Goal: Task Accomplishment & Management: Manage account settings

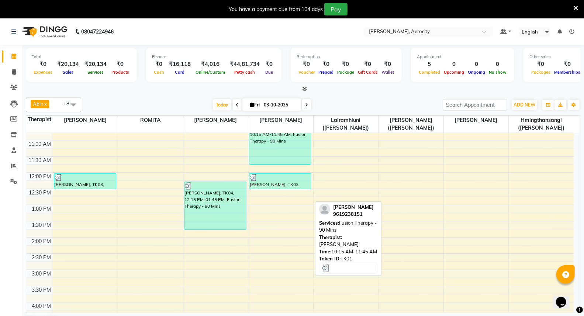
scroll to position [123, 0]
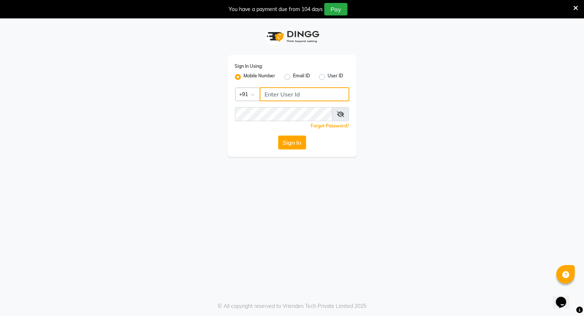
click at [294, 94] on input "Username" at bounding box center [305, 94] width 90 height 14
drag, startPoint x: 316, startPoint y: 96, endPoint x: 264, endPoint y: 94, distance: 51.7
click at [264, 94] on input "9366908950" at bounding box center [305, 94] width 90 height 14
type input "9366908950"
click at [294, 139] on button "Sign In" at bounding box center [292, 143] width 28 height 14
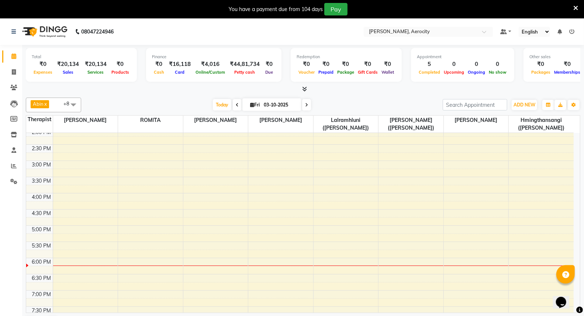
scroll to position [286, 0]
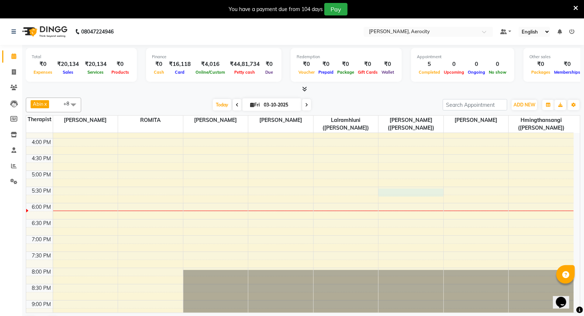
click at [387, 192] on div "7:00 AM 7:30 AM 8:00 AM 8:30 AM 9:00 AM 9:30 AM 10:00 AM 10:30 AM 11:00 AM 11:3…" at bounding box center [299, 122] width 547 height 551
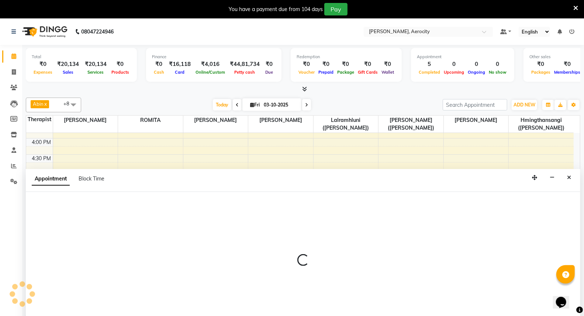
select select "48460"
select select "tentative"
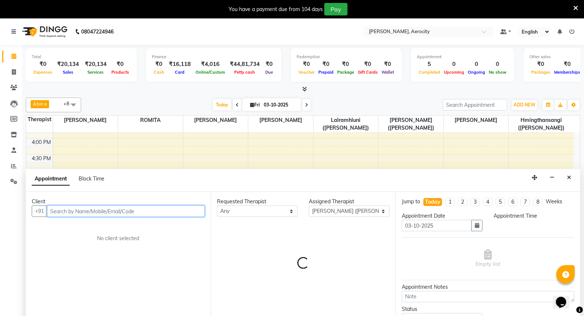
select select "1050"
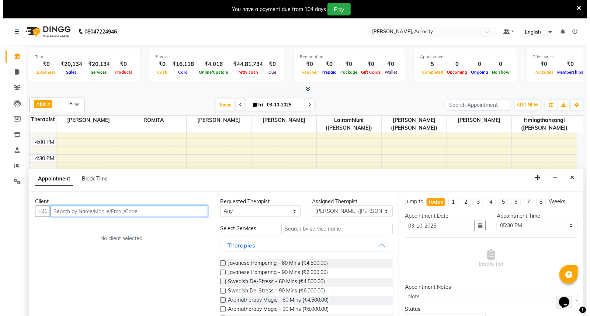
scroll to position [18, 0]
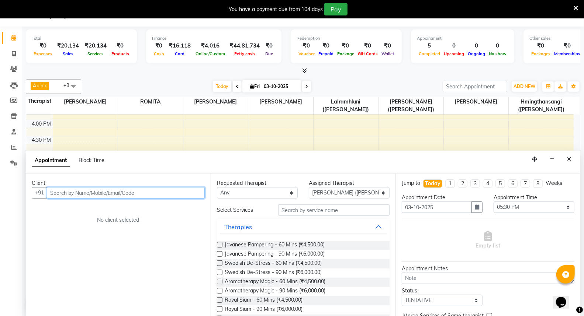
click at [92, 191] on input "text" at bounding box center [126, 192] width 158 height 11
type input "7087789835"
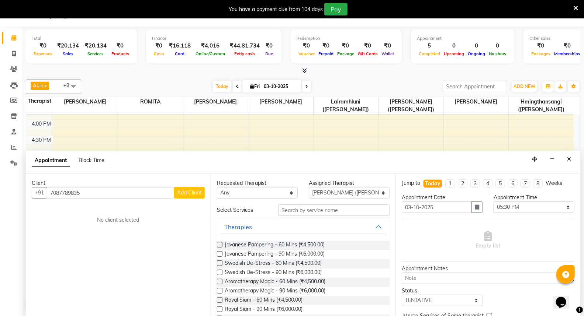
click at [185, 194] on span "Add Client" at bounding box center [189, 193] width 25 height 7
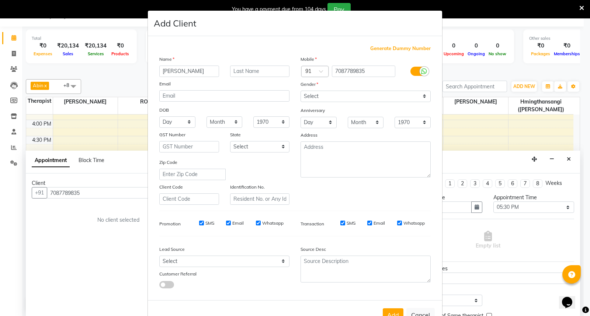
type input "Asheesh"
click at [230, 71] on input "text" at bounding box center [260, 71] width 60 height 11
type input "Bajaj"
click at [421, 96] on select "Select [DEMOGRAPHIC_DATA] [DEMOGRAPHIC_DATA] Other Prefer Not To Say" at bounding box center [365, 96] width 130 height 11
select select "male"
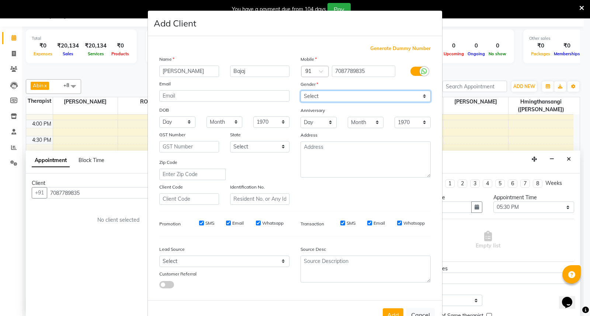
click at [300, 91] on select "Select [DEMOGRAPHIC_DATA] [DEMOGRAPHIC_DATA] Other Prefer Not To Say" at bounding box center [365, 96] width 130 height 11
click at [199, 223] on input "SMS" at bounding box center [201, 223] width 5 height 5
checkbox input "false"
click at [226, 224] on input "Email" at bounding box center [228, 223] width 5 height 5
checkbox input "false"
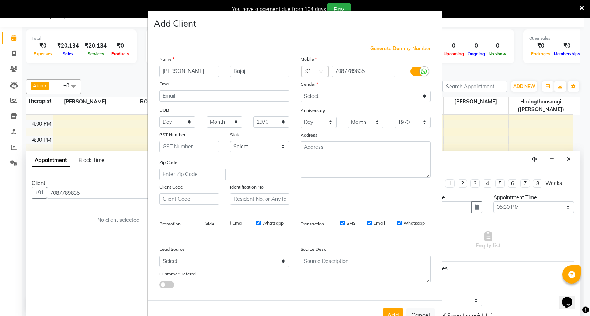
click at [256, 223] on input "Whatsapp" at bounding box center [258, 223] width 5 height 5
checkbox input "false"
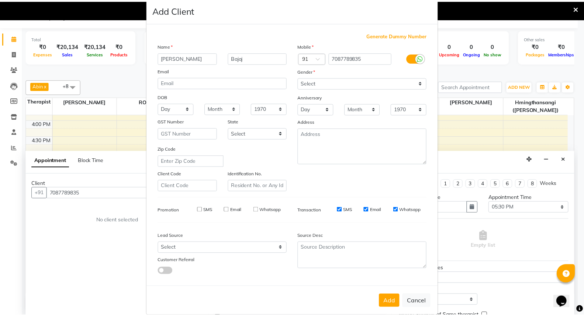
scroll to position [24, 0]
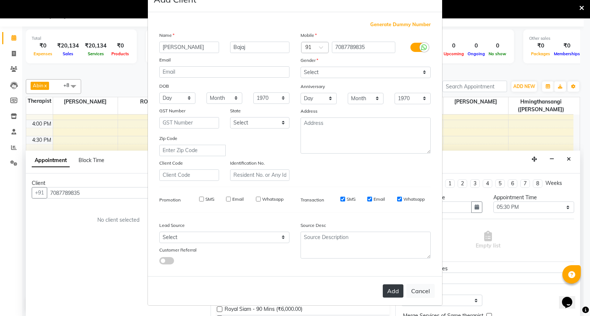
click at [393, 289] on button "Add" at bounding box center [393, 291] width 21 height 13
select select
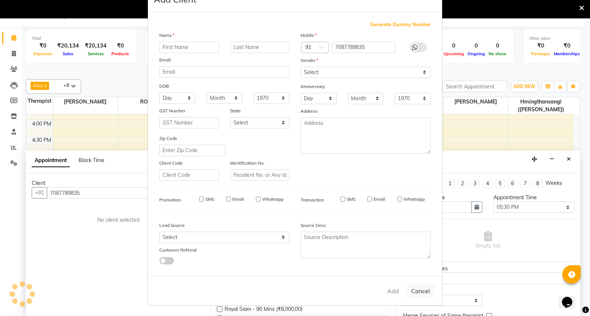
select select
checkbox input "false"
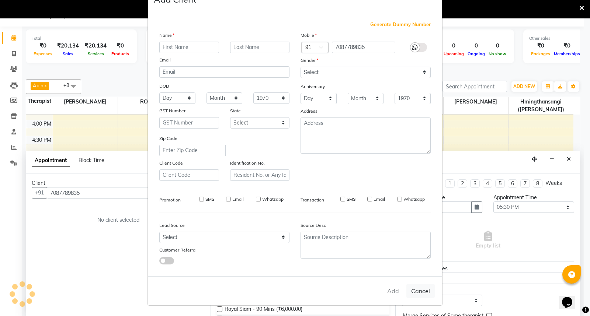
checkbox input "false"
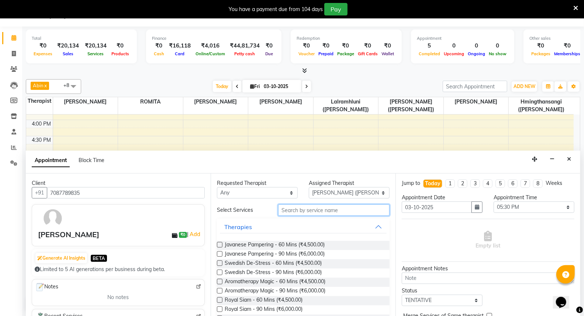
click at [297, 212] on input "text" at bounding box center [333, 210] width 111 height 11
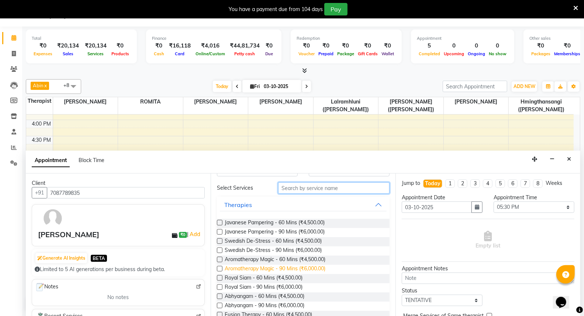
scroll to position [41, 0]
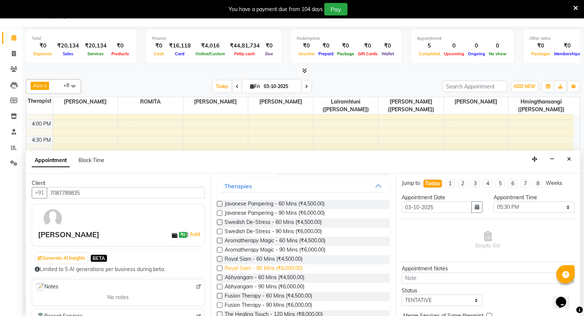
click at [271, 266] on span "Royal Siam - 90 Mins (₹6,000.00)" at bounding box center [264, 269] width 78 height 9
checkbox input "false"
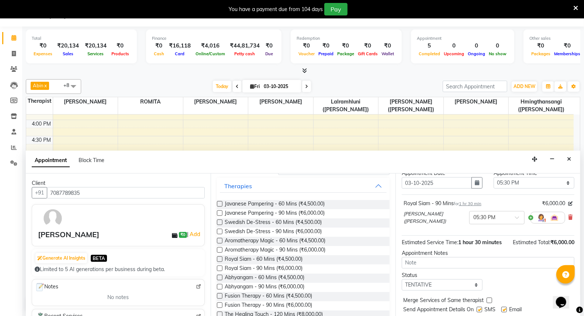
scroll to position [52, 0]
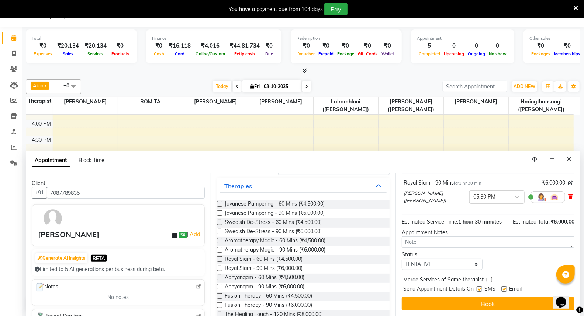
click at [568, 194] on icon at bounding box center [570, 196] width 4 height 5
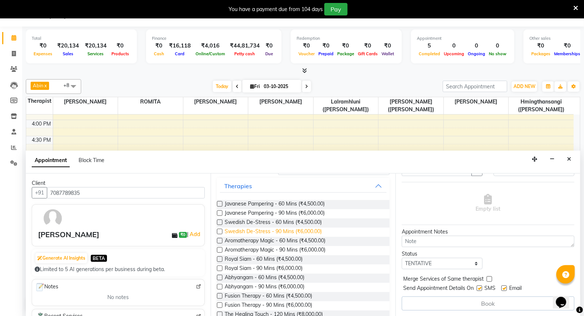
click at [270, 230] on span "Swedish De-Stress - 90 Mins (₹6,000.00)" at bounding box center [273, 232] width 97 height 9
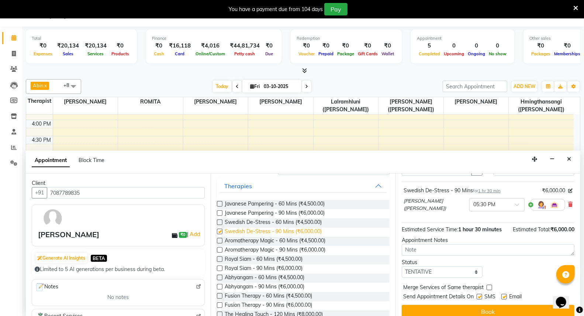
scroll to position [52, 0]
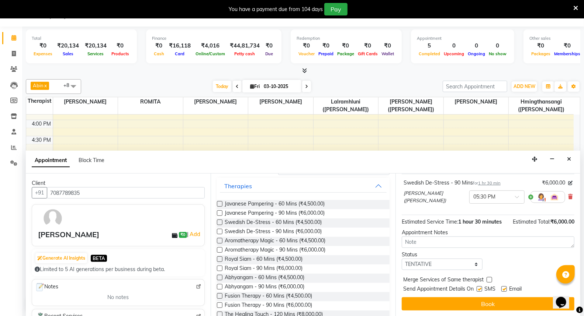
checkbox input "false"
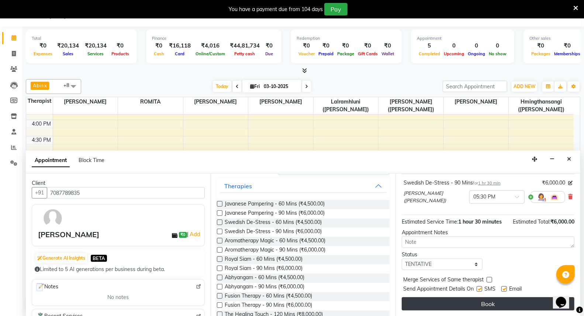
click at [500, 302] on button "Book" at bounding box center [488, 304] width 173 height 13
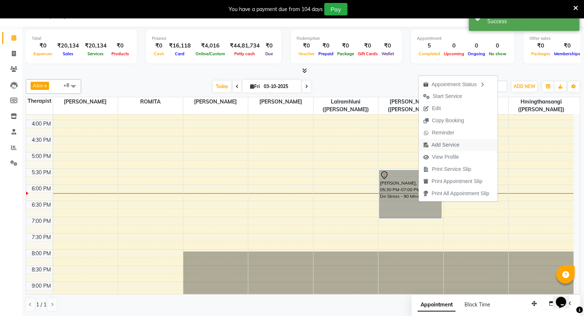
scroll to position [0, 0]
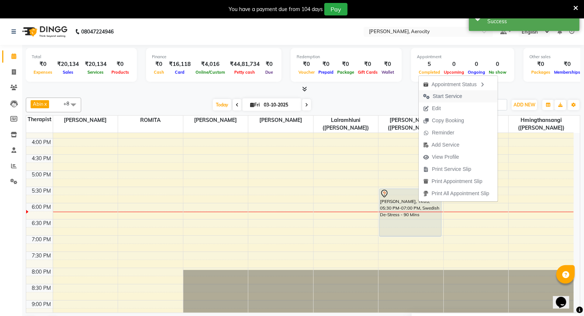
click at [454, 91] on span "Start Service" at bounding box center [442, 96] width 48 height 12
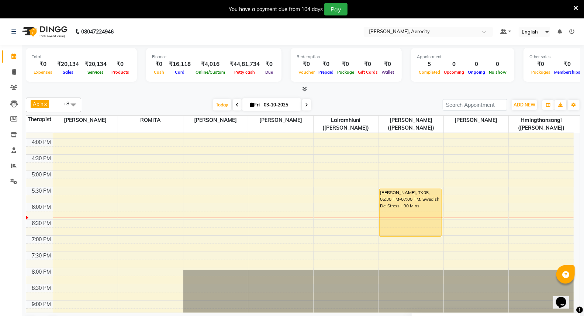
click at [409, 142] on div "7:00 AM 7:30 AM 8:00 AM 8:30 AM 9:00 AM 9:30 AM 10:00 AM 10:30 AM 11:00 AM 11:3…" at bounding box center [299, 122] width 547 height 551
click at [410, 142] on td at bounding box center [313, 142] width 521 height 8
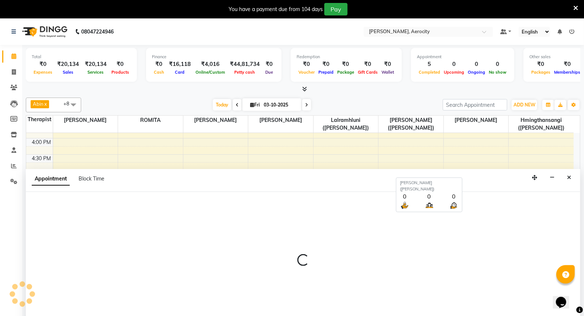
select select "48460"
select select "tentative"
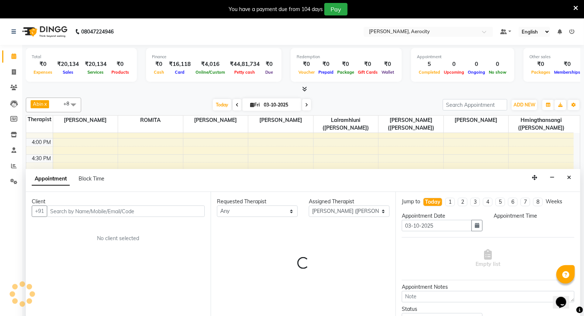
click at [402, 95] on div "Abin x Anoli x Hmingthansangi (Shirley) x Lalramhluni (Jojo) x Litsabila Sangta…" at bounding box center [303, 214] width 554 height 239
select select "960"
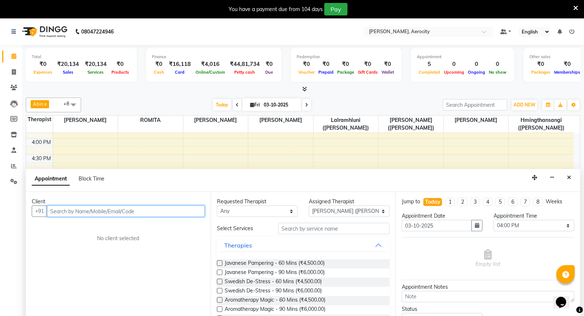
scroll to position [18, 0]
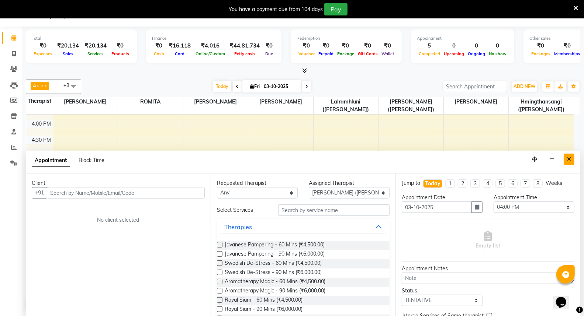
click at [569, 160] on icon "Close" at bounding box center [569, 159] width 4 height 5
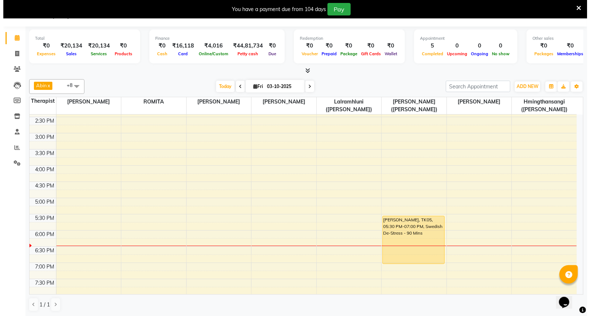
scroll to position [210, 0]
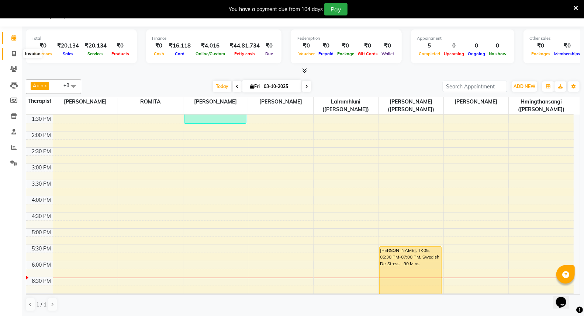
click at [15, 52] on icon at bounding box center [14, 54] width 4 height 6
select select "service"
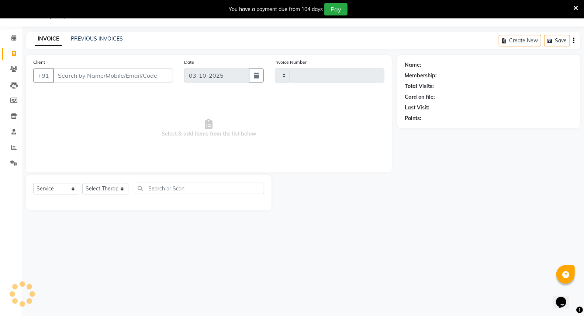
type input "1893"
select select "6403"
type input "Kartike"
click at [158, 76] on span "Add Client" at bounding box center [153, 75] width 29 height 7
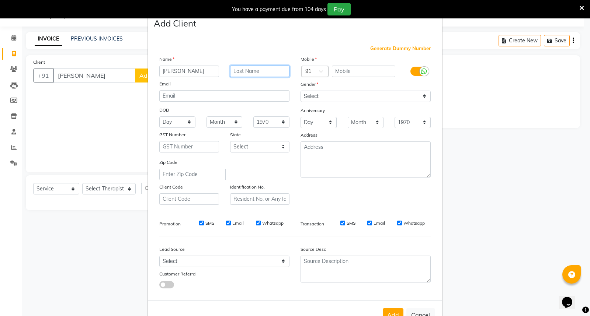
click at [257, 73] on input "text" at bounding box center [260, 71] width 60 height 11
type input "Mathur"
click at [307, 71] on div at bounding box center [315, 72] width 27 height 8
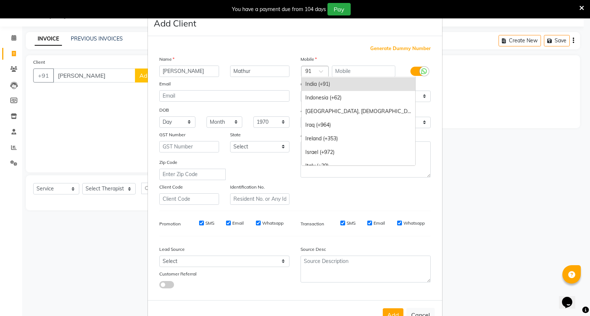
type input "1"
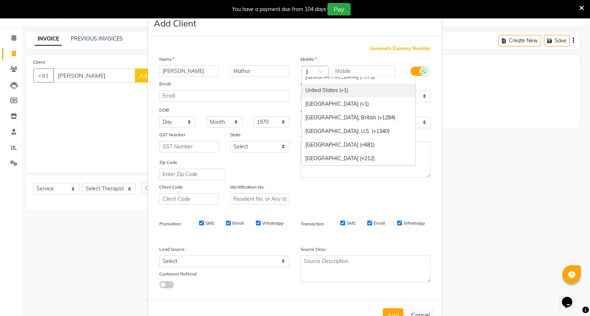
click at [321, 91] on div "United States (+1)" at bounding box center [359, 91] width 114 height 14
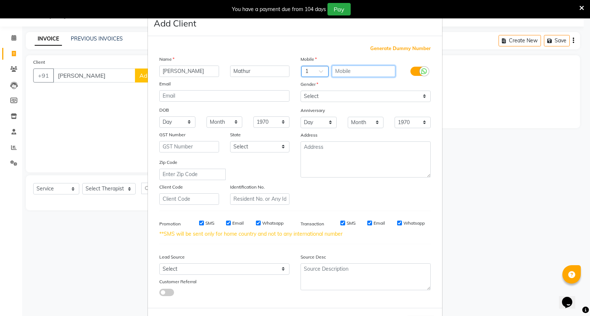
click at [338, 72] on input "text" at bounding box center [364, 71] width 64 height 11
click at [199, 223] on input "SMS" at bounding box center [201, 223] width 5 height 5
checkbox input "false"
click at [226, 226] on input "Email" at bounding box center [228, 223] width 5 height 5
checkbox input "false"
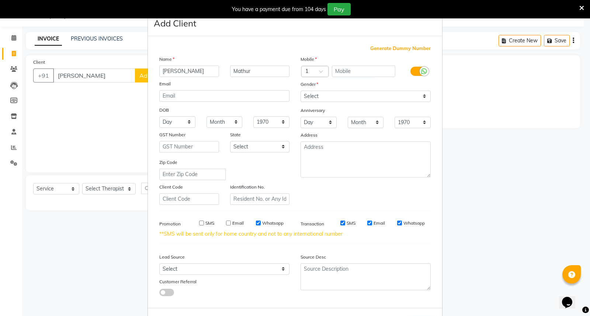
click at [256, 223] on input "Whatsapp" at bounding box center [258, 223] width 5 height 5
checkbox input "false"
click at [351, 69] on input "text" at bounding box center [364, 71] width 64 height 11
drag, startPoint x: 331, startPoint y: 69, endPoint x: 389, endPoint y: 67, distance: 57.5
click at [389, 67] on input "33440" at bounding box center [364, 71] width 64 height 11
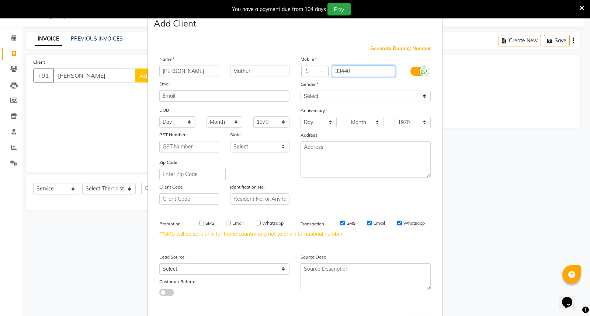
paste input "9) 970-1922"
click at [345, 71] on input "339) 970-1922" at bounding box center [364, 71] width 64 height 11
click at [354, 72] on input "339970-1922" at bounding box center [364, 71] width 64 height 11
type input "3399701922"
click at [424, 96] on select "Select [DEMOGRAPHIC_DATA] [DEMOGRAPHIC_DATA] Other Prefer Not To Say" at bounding box center [365, 96] width 130 height 11
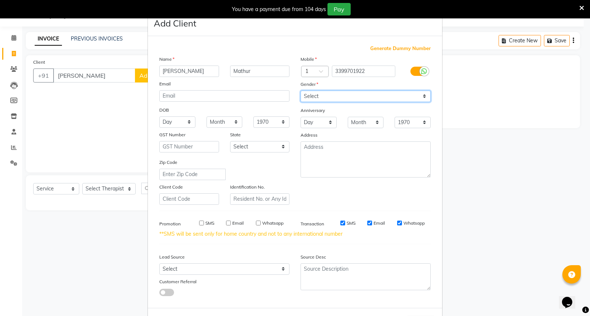
select select "male"
click at [300, 91] on select "Select [DEMOGRAPHIC_DATA] [DEMOGRAPHIC_DATA] Other Prefer Not To Say" at bounding box center [365, 96] width 130 height 11
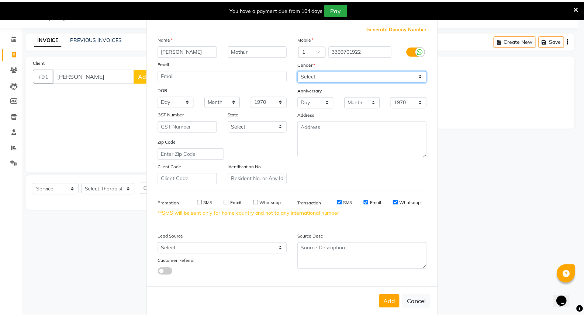
scroll to position [32, 0]
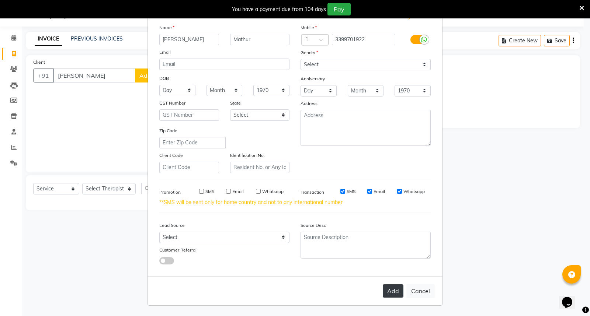
click at [391, 293] on button "Add" at bounding box center [393, 291] width 21 height 13
type input "3399701922"
select select
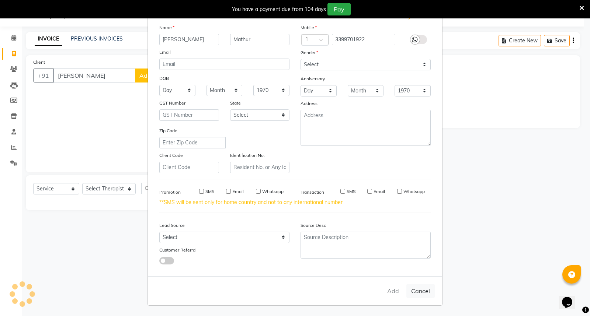
select select
checkbox input "false"
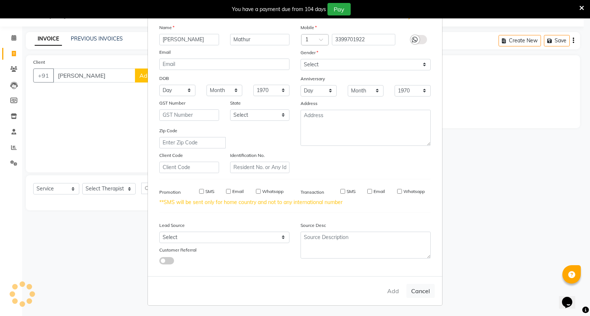
checkbox input "false"
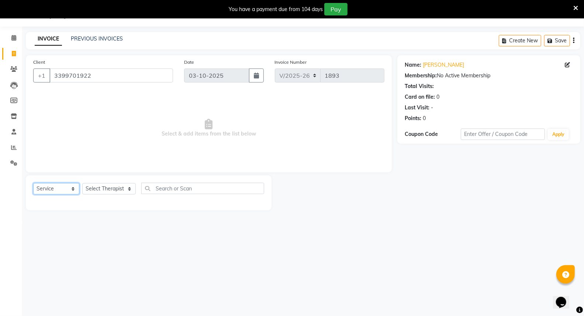
click at [72, 190] on select "Select Service Product Membership Package Voucher Prepaid Gift Card" at bounding box center [56, 188] width 46 height 11
select select "package"
click at [33, 184] on select "Select Service Product Membership Package Voucher Prepaid Gift Card" at bounding box center [56, 188] width 46 height 11
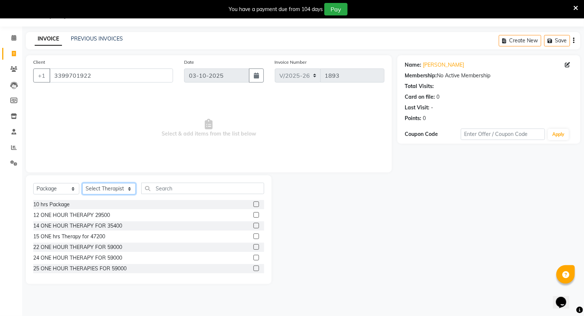
click at [122, 190] on select "Select Therapist Abin Anoli Hmingthansangi (Shirley) Lalramhluni (Jojo) Litsabi…" at bounding box center [108, 188] width 53 height 11
select select "48454"
click at [82, 184] on select "Select Therapist Abin Anoli Hmingthansangi (Shirley) Lalramhluni (Jojo) Litsabi…" at bounding box center [108, 188] width 53 height 11
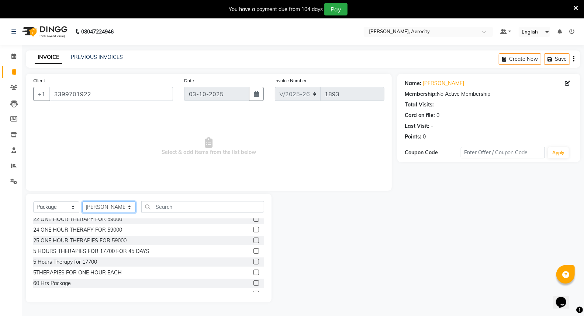
scroll to position [72, 0]
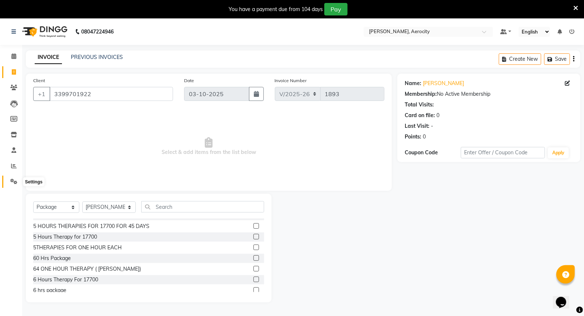
click at [15, 181] on icon at bounding box center [13, 182] width 7 height 6
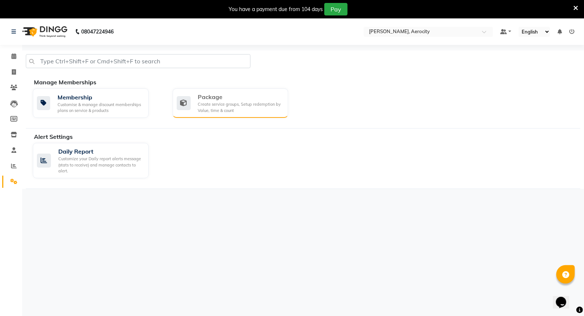
click at [224, 103] on div "Create service groups, Setup redemption by Value, time & count" at bounding box center [240, 107] width 84 height 12
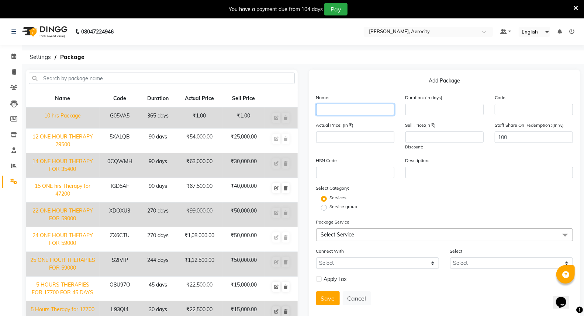
click at [338, 112] on input "text" at bounding box center [355, 109] width 78 height 11
click at [418, 110] on input "number" at bounding box center [444, 109] width 78 height 11
click at [364, 109] on input "Kartike" at bounding box center [355, 109] width 78 height 11
type input "[PERSON_NAME]"
drag, startPoint x: 360, startPoint y: 109, endPoint x: 296, endPoint y: 119, distance: 64.6
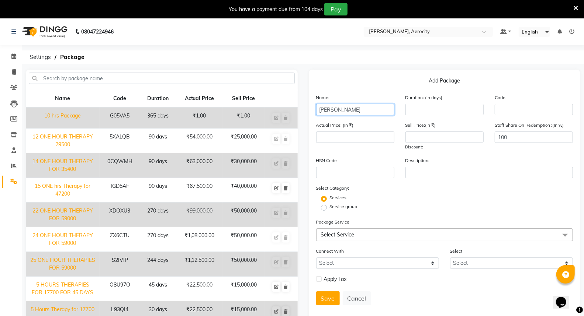
click at [296, 119] on div "Name Code Duration Actual Price Sell Price 10 hrs Package G05VA5 365 days ₹1.00…" at bounding box center [302, 220] width 565 height 301
type input "%"
drag, startPoint x: 326, startPoint y: 110, endPoint x: 359, endPoint y: 111, distance: 32.5
click at [359, 111] on input "5 Therapies" at bounding box center [355, 109] width 78 height 11
click at [381, 110] on input "5 THERAPIES FOR 1HR eACH" at bounding box center [355, 109] width 78 height 11
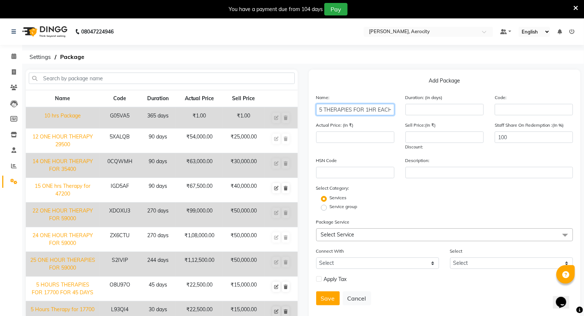
click at [393, 110] on input "5 THERAPIES FOR 1HR EACH" at bounding box center [355, 109] width 78 height 11
click at [423, 110] on input "number" at bounding box center [444, 109] width 78 height 11
click at [392, 111] on input "5 THERAPIES FOR 1HR EACH" at bounding box center [355, 109] width 78 height 11
type input "5 THERAPIES FOR 1HR EACH 15750"
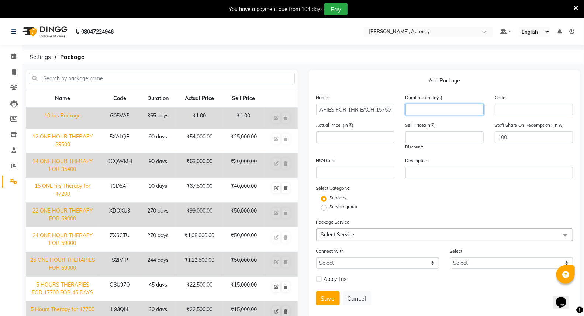
click at [422, 109] on input "number" at bounding box center [444, 109] width 78 height 11
type input "30"
click at [529, 109] on input "text" at bounding box center [533, 109] width 78 height 11
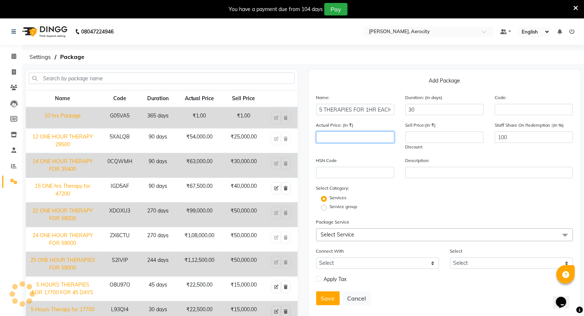
click at [348, 139] on input "number" at bounding box center [355, 137] width 78 height 11
type input "4"
type input "-2"
type input "-1"
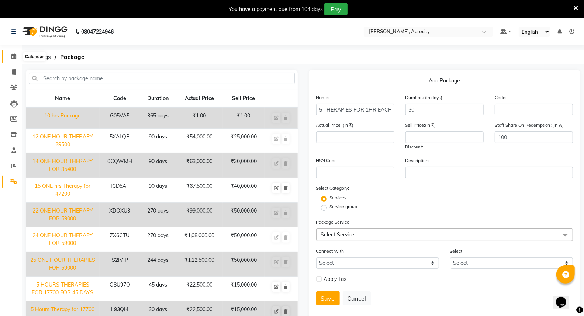
click at [14, 56] on icon at bounding box center [13, 56] width 5 height 6
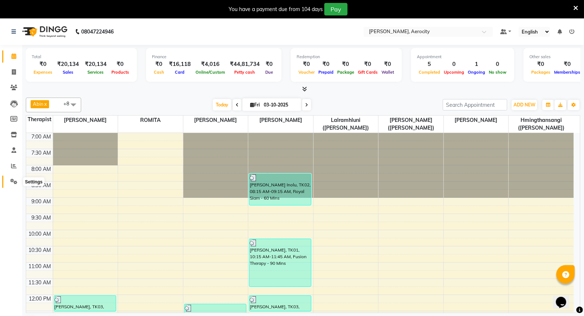
click at [13, 181] on icon at bounding box center [13, 182] width 7 height 6
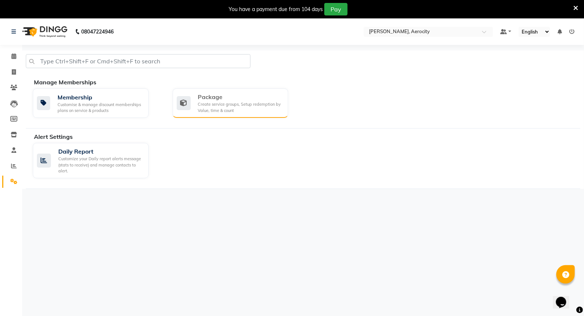
click at [229, 101] on div "Create service groups, Setup redemption by Value, time & count" at bounding box center [240, 107] width 84 height 12
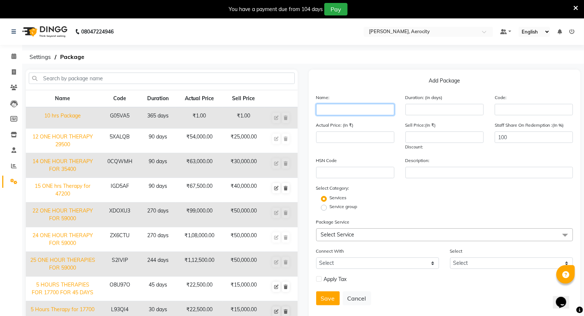
click at [338, 110] on input "text" at bounding box center [355, 109] width 78 height 11
click at [323, 109] on input "5THERAPIES" at bounding box center [355, 109] width 78 height 11
click at [359, 108] on input "5 THERAPIES" at bounding box center [355, 109] width 78 height 11
type input "5 THERAPIES FOR 1HR EACH 15750"
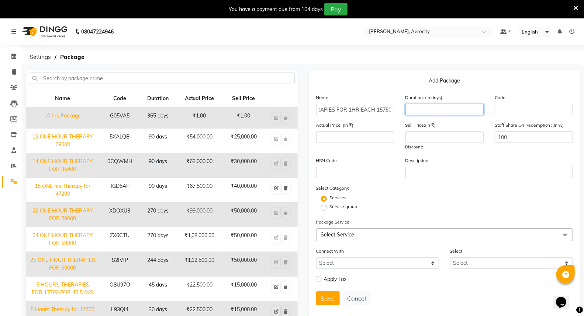
scroll to position [0, 0]
click at [418, 111] on input "number" at bounding box center [444, 109] width 78 height 11
type input "30"
click at [344, 136] on input "number" at bounding box center [355, 137] width 78 height 11
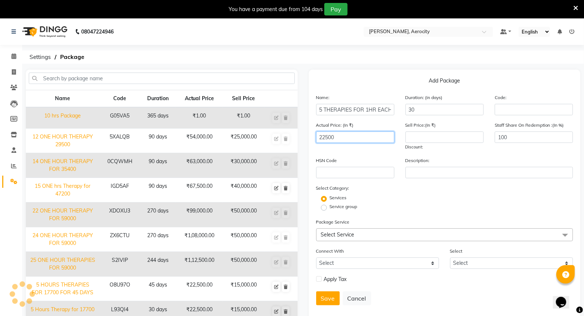
type input "22500"
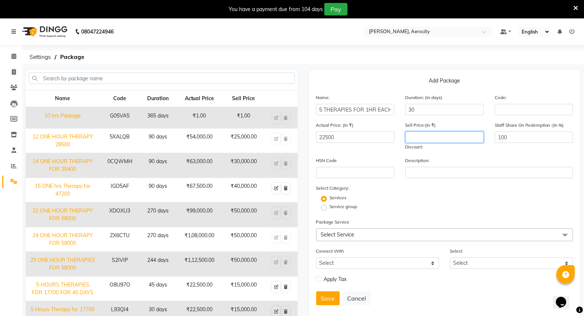
click at [412, 136] on input "number" at bounding box center [444, 137] width 78 height 11
type input "15000"
click at [330, 208] on label "Service group" at bounding box center [344, 207] width 28 height 7
click at [326, 208] on input "Service group" at bounding box center [326, 207] width 5 height 5
radio input "true"
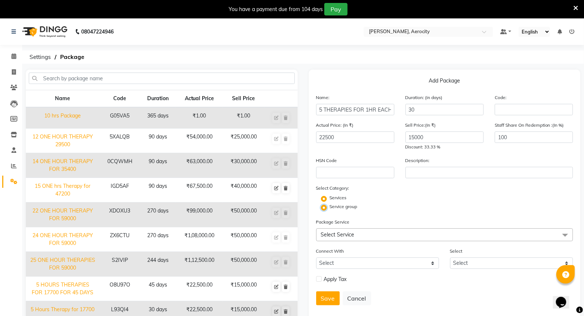
radio input "false"
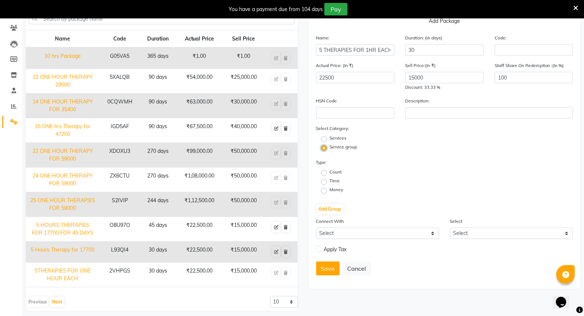
scroll to position [65, 0]
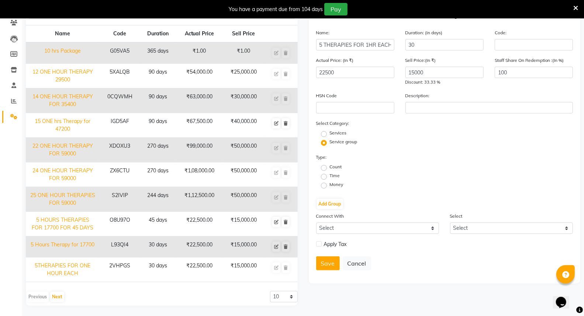
click at [330, 178] on label "Time" at bounding box center [335, 176] width 10 height 7
click at [324, 178] on input "Time" at bounding box center [326, 176] width 5 height 5
radio input "true"
click at [331, 208] on button "Add Group" at bounding box center [330, 204] width 26 height 10
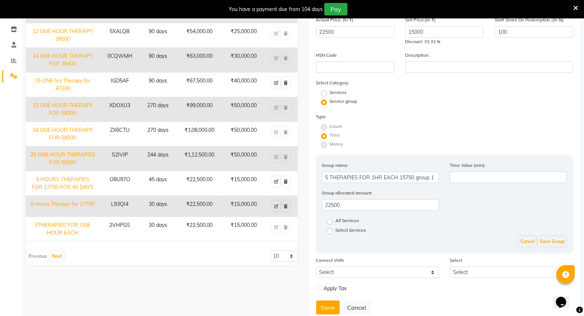
scroll to position [101, 0]
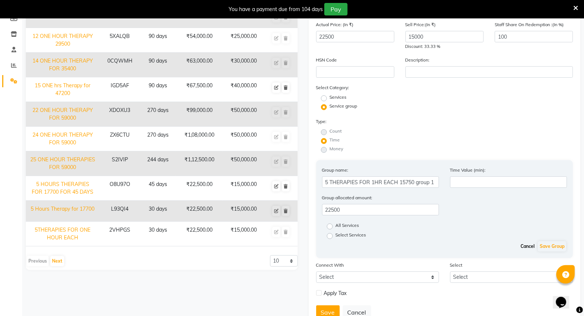
click at [521, 246] on button "Cancel" at bounding box center [527, 247] width 18 height 10
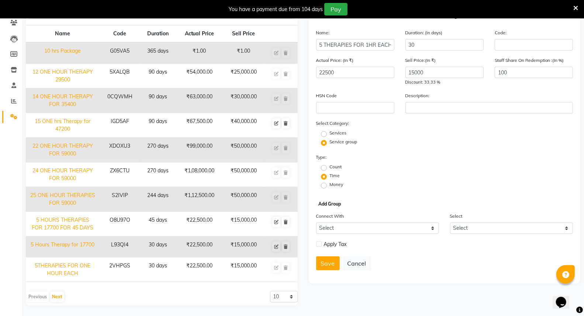
click at [331, 204] on button "Add Group" at bounding box center [330, 204] width 26 height 10
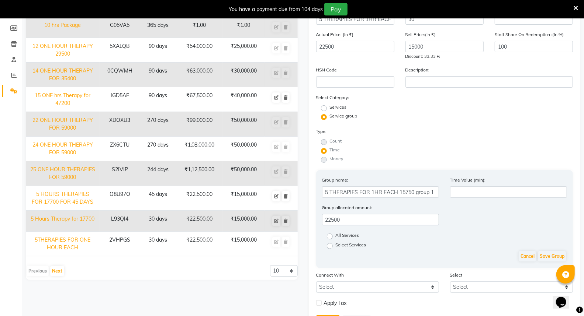
scroll to position [128, 0]
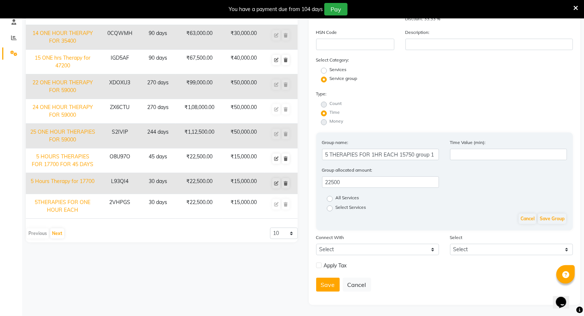
click at [336, 197] on label "All Services" at bounding box center [348, 199] width 24 height 9
click at [330, 197] on input "All Services" at bounding box center [332, 198] width 5 height 5
radio input "true"
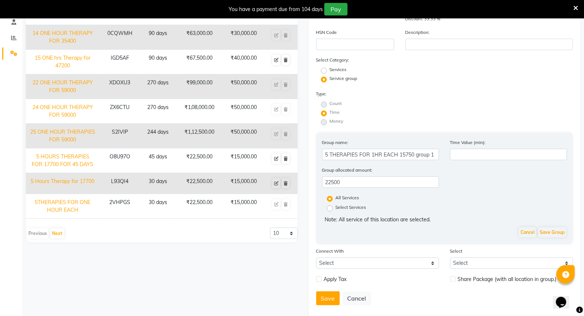
click at [336, 208] on label "Select Services" at bounding box center [351, 208] width 31 height 9
click at [331, 208] on input "Select Services" at bounding box center [332, 208] width 5 height 5
radio input "true"
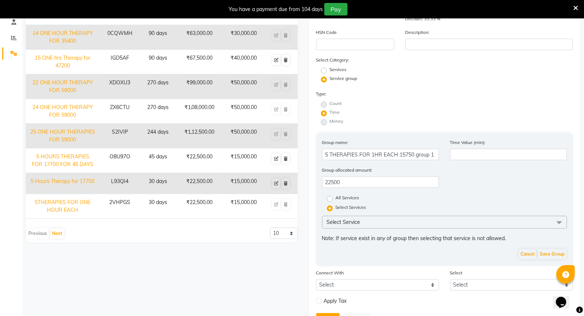
click at [351, 221] on span "Select Service" at bounding box center [344, 222] width 34 height 7
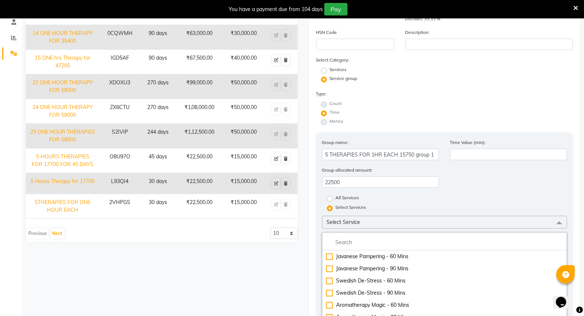
click at [399, 209] on div "Select Services" at bounding box center [444, 209] width 256 height 10
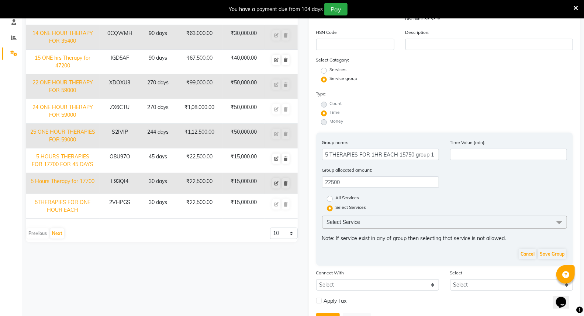
click at [327, 202] on div "All Services" at bounding box center [340, 199] width 38 height 9
click at [336, 200] on label "All Services" at bounding box center [348, 199] width 24 height 9
click at [330, 200] on input "All Services" at bounding box center [332, 198] width 5 height 5
radio input "true"
radio input "false"
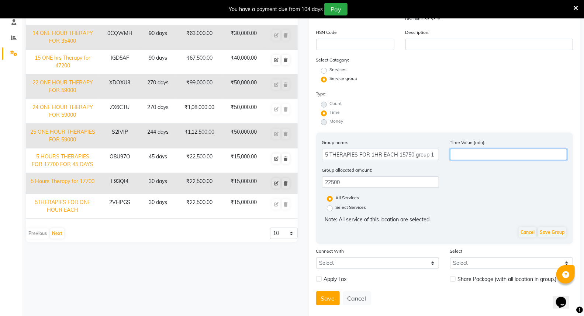
click at [472, 154] on input "number" at bounding box center [508, 154] width 117 height 11
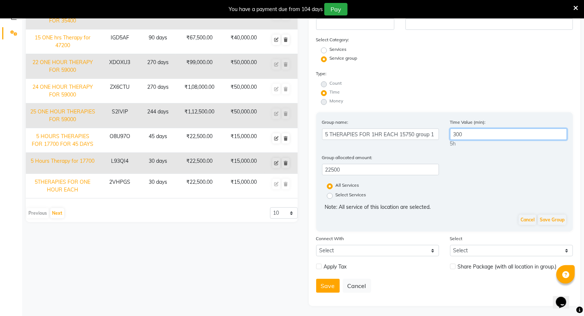
scroll to position [150, 0]
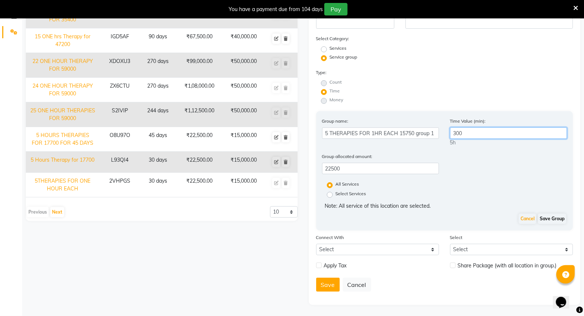
type input "300"
click at [547, 215] on button "Save Group" at bounding box center [552, 219] width 28 height 10
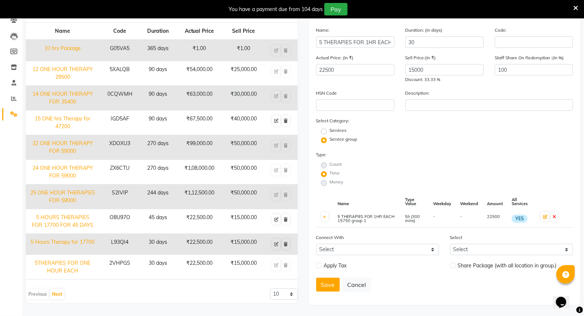
click at [319, 267] on label at bounding box center [319, 266] width 6 height 6
click at [319, 267] on input "checkbox" at bounding box center [318, 266] width 5 height 5
checkbox input "true"
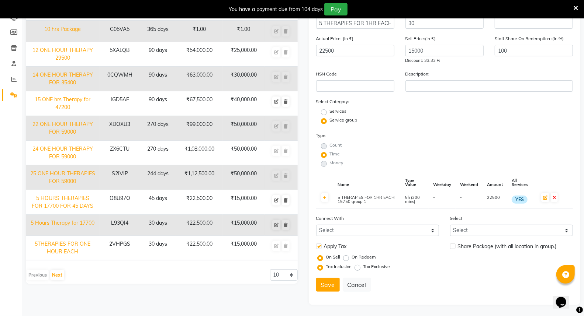
click at [363, 268] on label "Tax Exclusive" at bounding box center [376, 267] width 27 height 7
click at [359, 268] on input "Tax Exclusive" at bounding box center [358, 266] width 5 height 5
radio input "true"
click at [322, 285] on button "Save" at bounding box center [328, 285] width 24 height 14
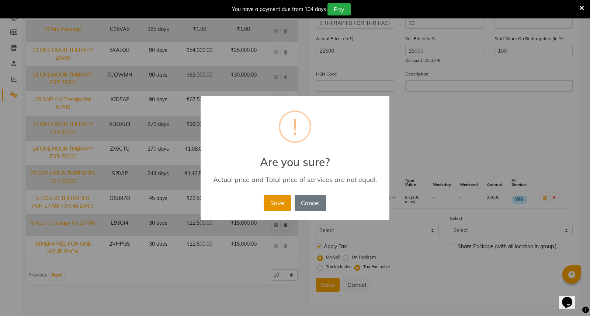
click at [280, 202] on button "Save" at bounding box center [277, 203] width 27 height 16
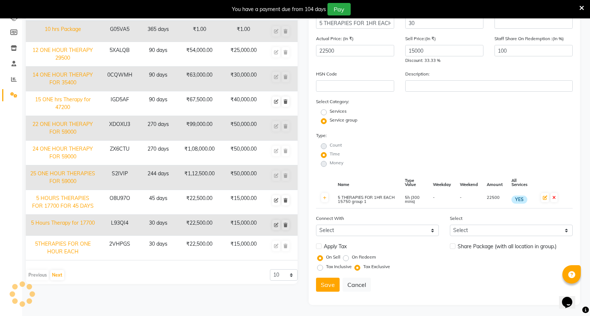
radio input "true"
radio input "false"
select select
checkbox input "false"
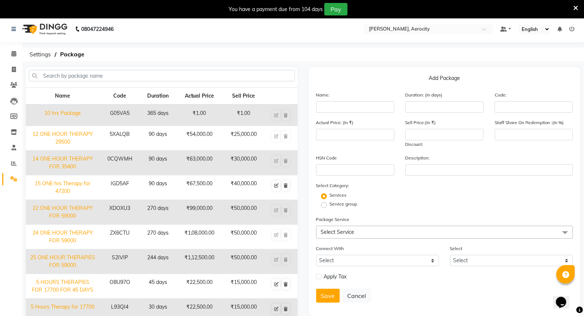
scroll to position [0, 0]
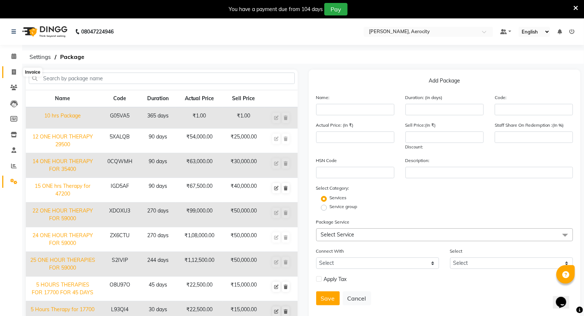
click at [12, 71] on icon at bounding box center [14, 72] width 4 height 6
select select "6403"
select select "service"
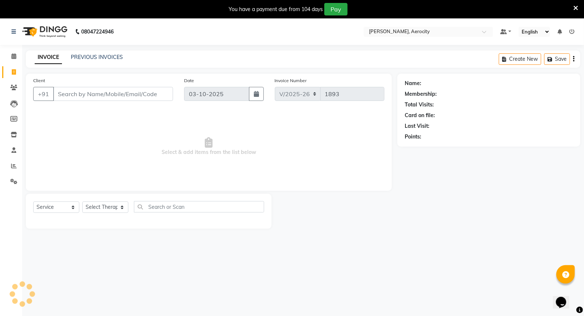
scroll to position [18, 0]
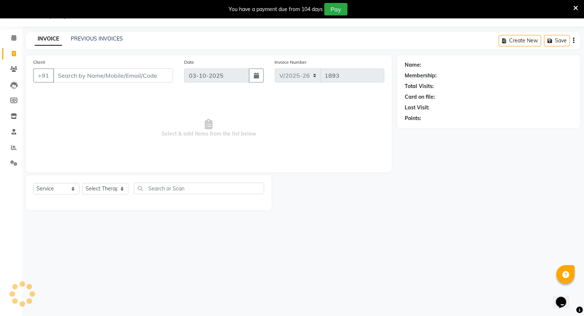
click at [75, 75] on input "Client" at bounding box center [113, 76] width 120 height 14
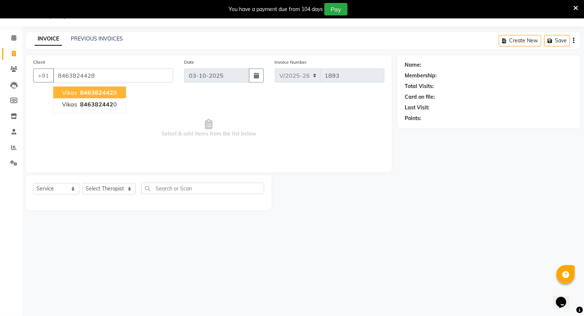
type input "8463824428"
click at [71, 87] on button "Vikas 846382442 8" at bounding box center [89, 93] width 73 height 12
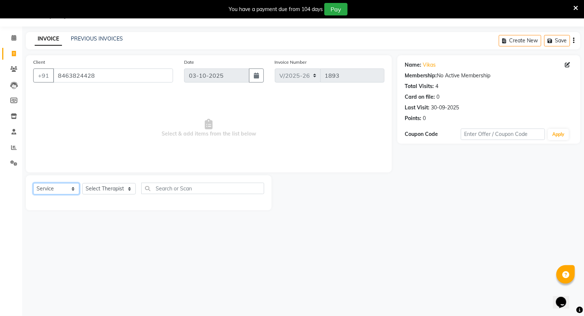
click at [63, 191] on select "Select Service Product Membership Package Voucher Prepaid Gift Card" at bounding box center [56, 188] width 46 height 11
select select "package"
click at [33, 184] on select "Select Service Product Membership Package Voucher Prepaid Gift Card" at bounding box center [56, 188] width 46 height 11
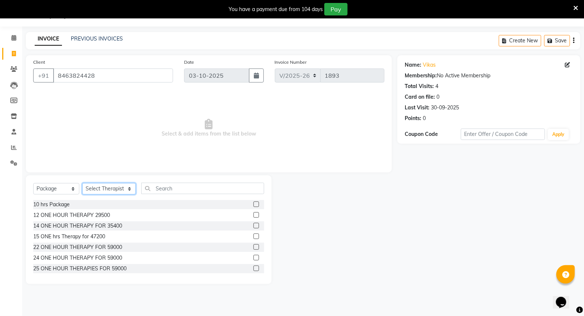
click at [104, 191] on select "Select Therapist Abin Anoli Hmingthansangi (Shirley) Lalramhluni (Jojo) Litsabi…" at bounding box center [108, 188] width 53 height 11
select select "85484"
click at [82, 184] on select "Select Therapist Abin Anoli Hmingthansangi (Shirley) Lalramhluni (Jojo) Litsabi…" at bounding box center [108, 188] width 53 height 11
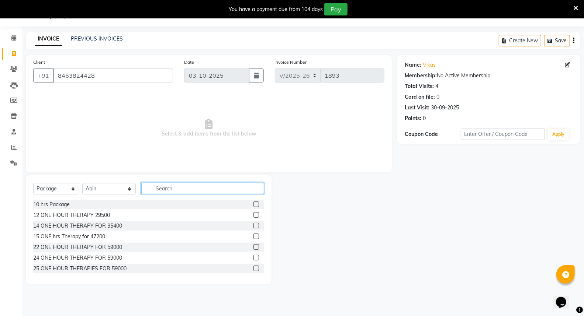
click at [161, 190] on input "text" at bounding box center [202, 188] width 123 height 11
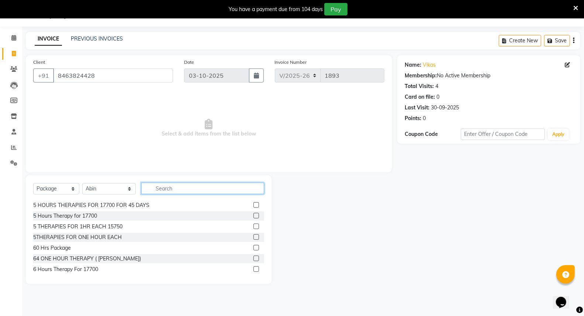
scroll to position [65, 0]
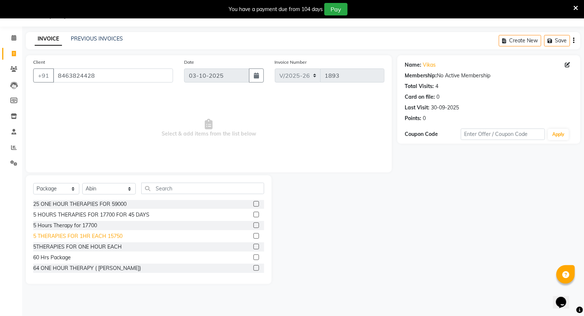
click at [111, 236] on div "5 THERAPIES FOR 1HR EACH 15750" at bounding box center [77, 237] width 89 height 8
checkbox input "false"
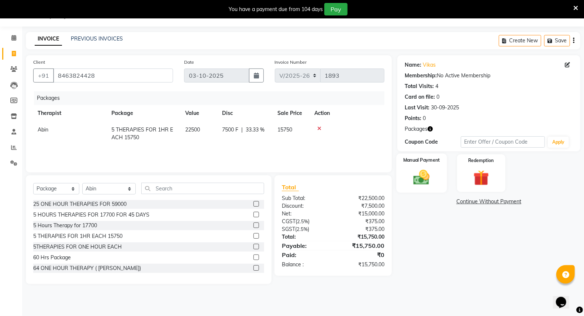
click at [407, 181] on div "Manual Payment" at bounding box center [421, 173] width 51 height 39
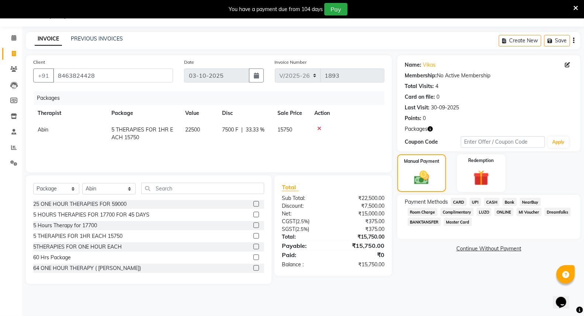
click at [319, 128] on icon at bounding box center [319, 128] width 4 height 5
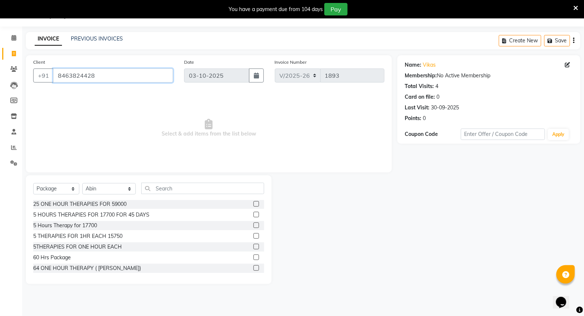
drag, startPoint x: 98, startPoint y: 76, endPoint x: 56, endPoint y: 81, distance: 43.1
click at [56, 81] on input "8463824428" at bounding box center [113, 76] width 120 height 14
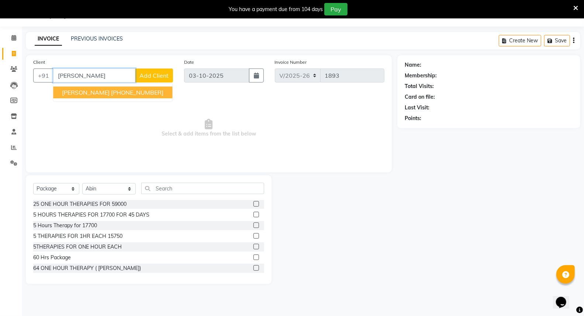
click at [136, 95] on ngb-highlight "+1 3399701922" at bounding box center [137, 92] width 52 height 7
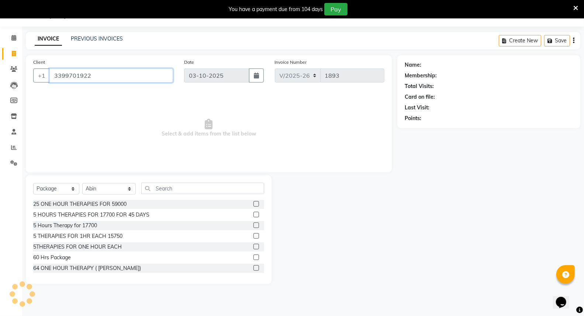
type input "3399701922"
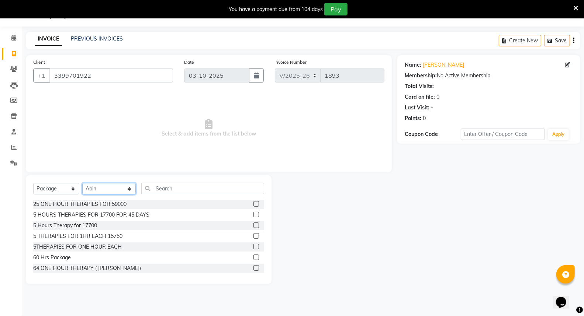
click at [122, 190] on select "Select Therapist Abin Anoli Hmingthansangi (Shirley) Lalramhluni (Jojo) Litsabi…" at bounding box center [108, 188] width 53 height 11
select select "48454"
click at [82, 184] on select "Select Therapist Abin Anoli Hmingthansangi (Shirley) Lalramhluni (Jojo) Litsabi…" at bounding box center [108, 188] width 53 height 11
click at [117, 233] on div "5 THERAPIES FOR 1HR EACH 15750" at bounding box center [77, 237] width 89 height 8
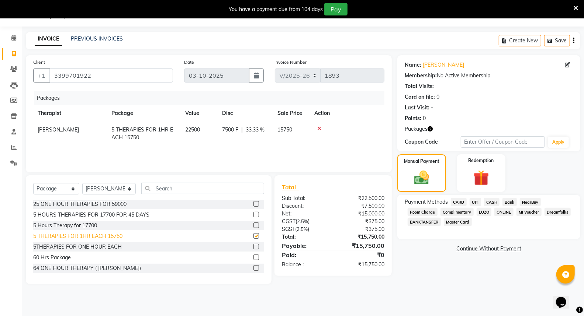
checkbox input "false"
click at [424, 211] on span "Room Charge" at bounding box center [422, 212] width 30 height 8
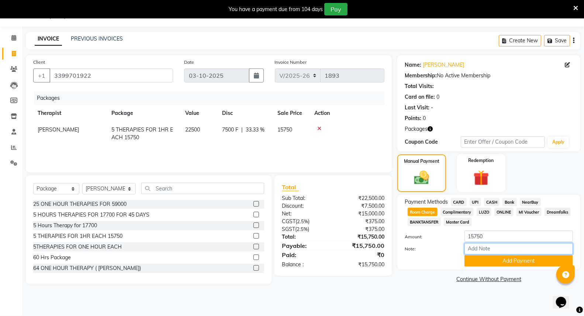
click at [476, 249] on input "Note:" at bounding box center [518, 248] width 108 height 11
click at [487, 249] on input "#" at bounding box center [518, 248] width 108 height 11
click at [437, 296] on main "INVOICE PREVIOUS INVOICES Create New Save Client +1 3399701922 Date 03-10-2025 …" at bounding box center [303, 164] width 562 height 264
click at [480, 249] on input "#" at bounding box center [518, 248] width 108 height 11
click at [485, 252] on input "#" at bounding box center [518, 248] width 108 height 11
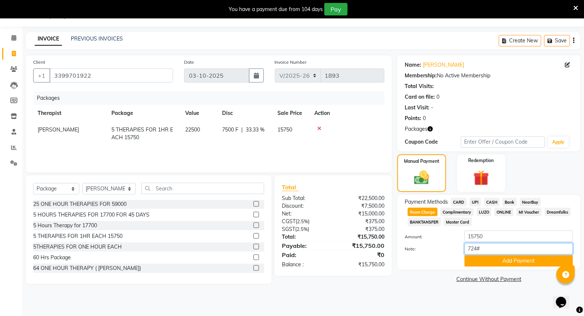
click at [483, 250] on input "724#" at bounding box center [518, 248] width 108 height 11
click at [469, 248] on input "724" at bounding box center [518, 248] width 108 height 11
click at [466, 249] on input "724" at bounding box center [518, 248] width 108 height 11
type input "#724"
click at [515, 262] on button "Add Payment" at bounding box center [518, 261] width 108 height 11
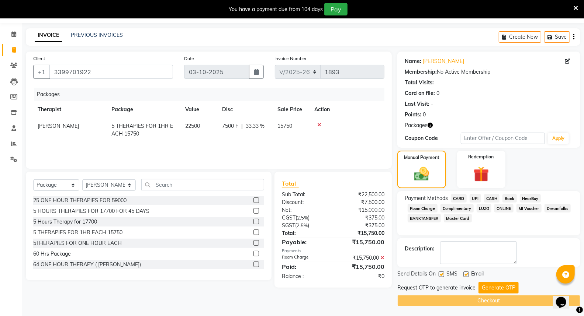
scroll to position [23, 0]
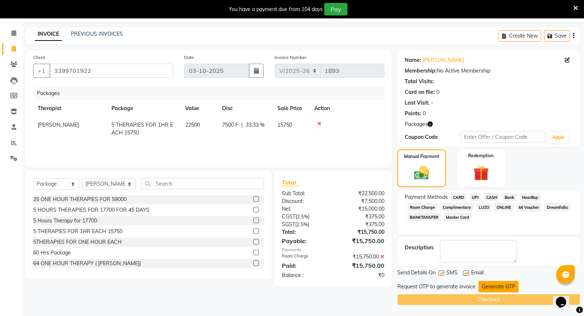
click at [499, 286] on button "Generate OTP" at bounding box center [498, 286] width 40 height 11
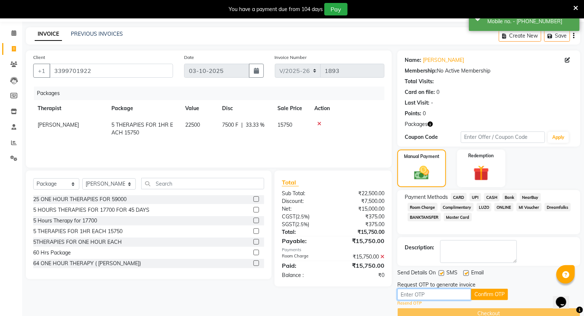
click at [423, 294] on input "text" at bounding box center [434, 294] width 74 height 11
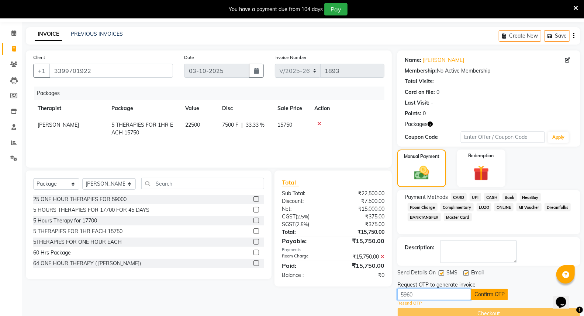
type input "5960"
click at [497, 292] on button "Confirm OTP" at bounding box center [489, 294] width 37 height 11
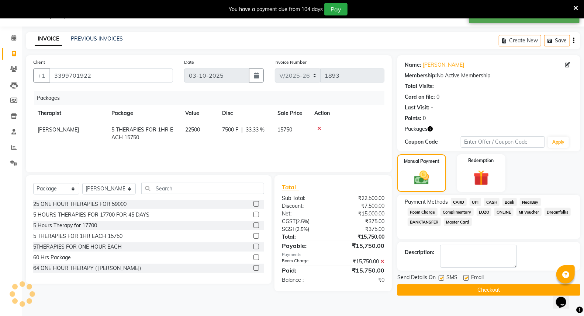
scroll to position [18, 0]
click at [487, 288] on button "Checkout" at bounding box center [488, 290] width 183 height 11
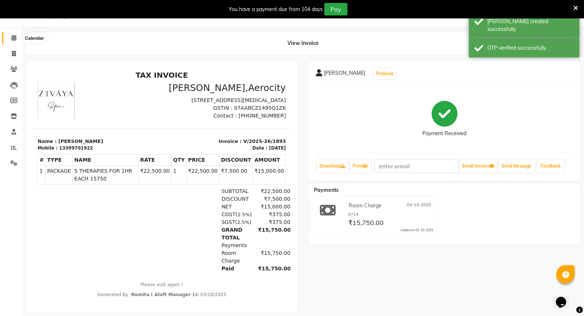
click at [9, 38] on span at bounding box center [13, 38] width 13 height 8
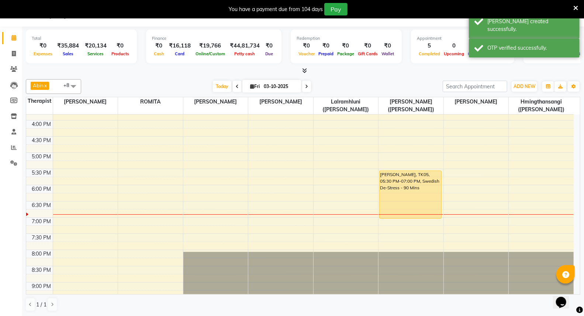
scroll to position [286, 0]
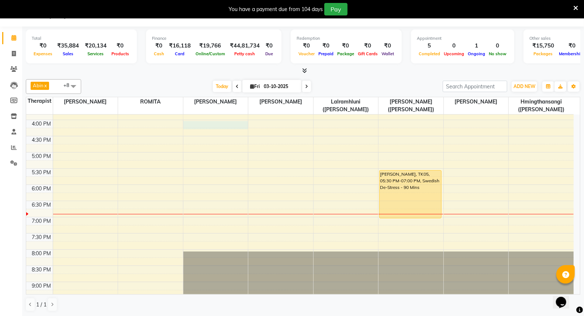
click at [205, 124] on div "7:00 AM 7:30 AM 8:00 AM 8:30 AM 9:00 AM 9:30 AM 10:00 AM 10:30 AM 11:00 AM 11:3…" at bounding box center [299, 103] width 547 height 551
select select "48456"
select select "tentative"
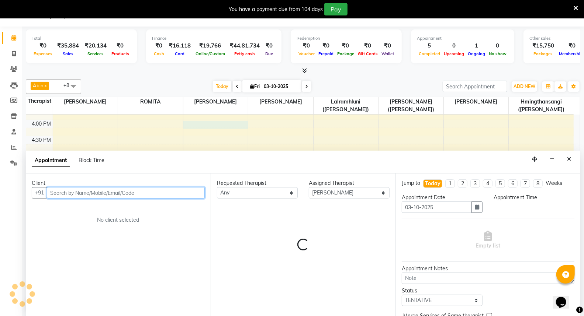
select select "960"
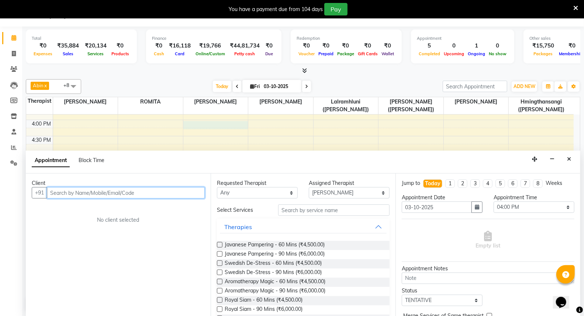
click at [172, 190] on input "text" at bounding box center [126, 192] width 158 height 11
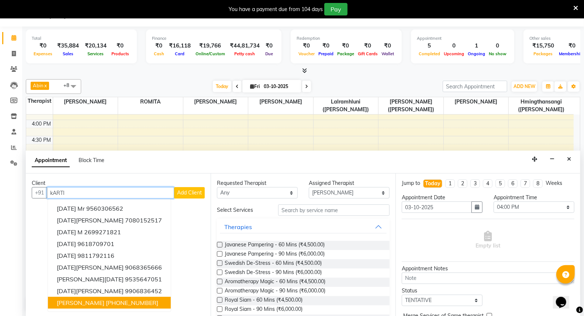
click at [130, 301] on ngb-highlight "+1 3399701922" at bounding box center [132, 302] width 52 height 7
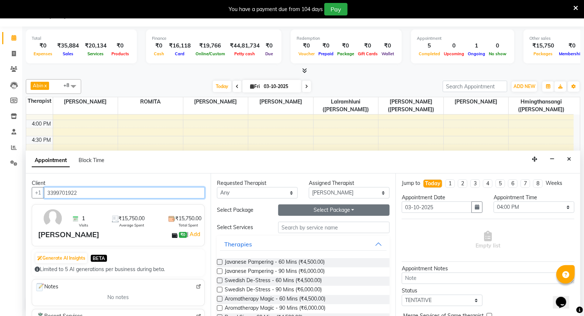
type input "3399701922"
click at [349, 209] on button "Select Package Toggle Dropdown" at bounding box center [333, 210] width 111 height 11
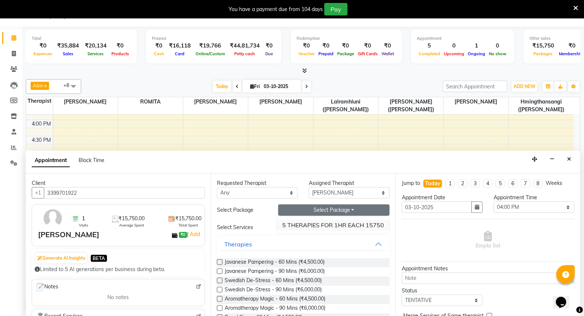
click at [343, 224] on li "5 THERAPIES FOR 1HR EACH 15750" at bounding box center [333, 225] width 113 height 11
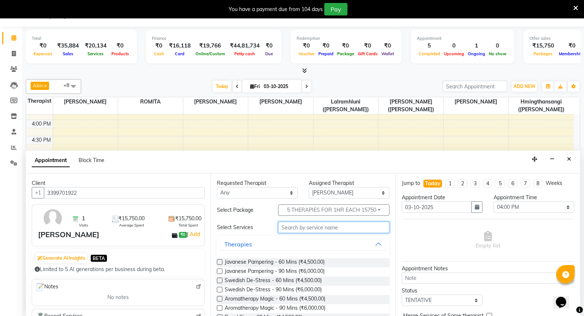
click at [307, 229] on input "text" at bounding box center [333, 227] width 111 height 11
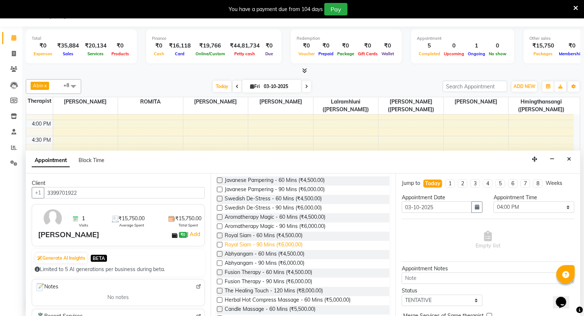
scroll to position [41, 0]
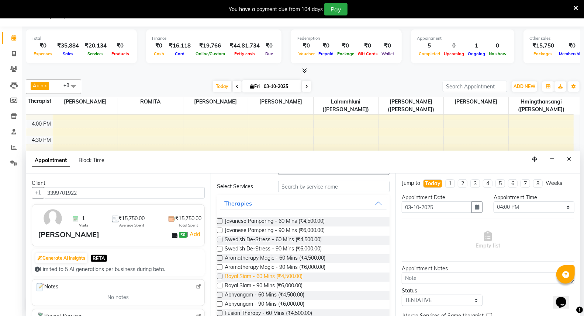
click at [263, 274] on span "Royal Siam - 60 Mins (₹4,500.00)" at bounding box center [264, 277] width 78 height 9
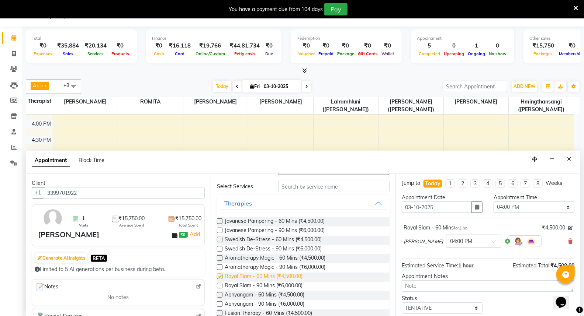
checkbox input "false"
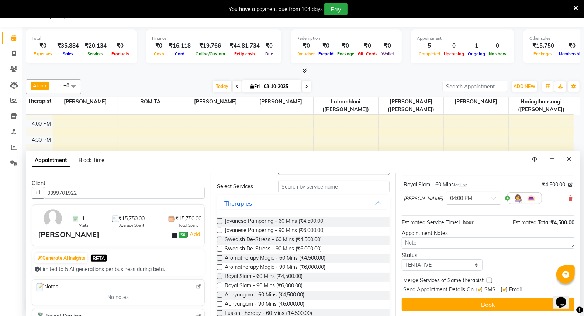
scroll to position [44, 0]
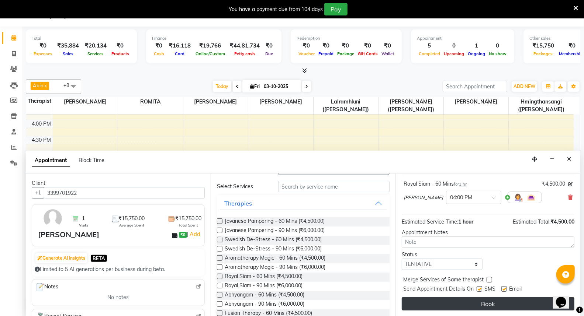
click at [504, 301] on button "Book" at bounding box center [488, 304] width 173 height 13
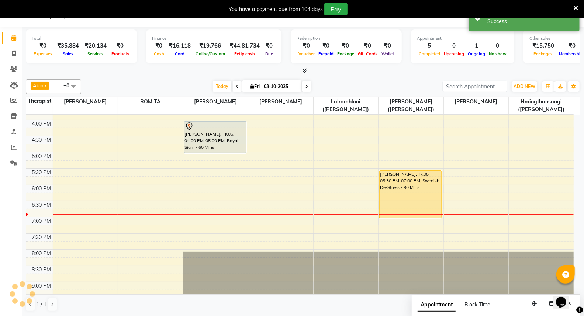
scroll to position [0, 0]
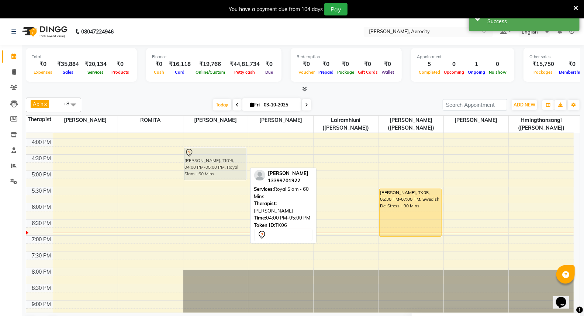
drag, startPoint x: 219, startPoint y: 145, endPoint x: 219, endPoint y: 153, distance: 8.5
click at [219, 153] on div "Sudhindra Balaji, TK04, 12:15 PM-01:45 PM, Fusion Therapy - 90 Mins Kartike Mat…" at bounding box center [215, 122] width 65 height 551
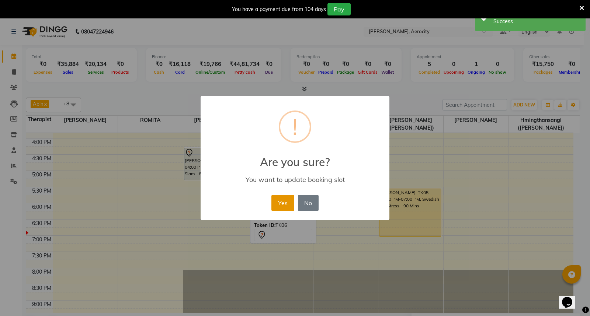
click at [285, 205] on button "Yes" at bounding box center [282, 203] width 22 height 16
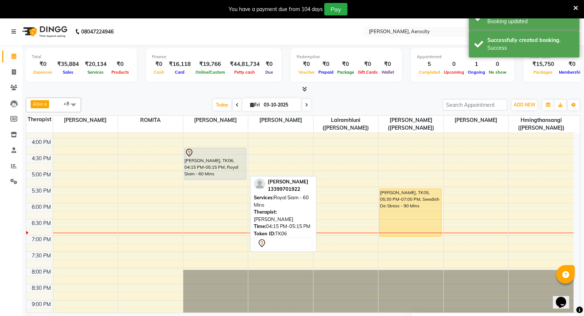
click at [223, 158] on div "[PERSON_NAME], TK06, 04:15 PM-05:15 PM, Royal Siam - 60 Mins" at bounding box center [215, 164] width 62 height 32
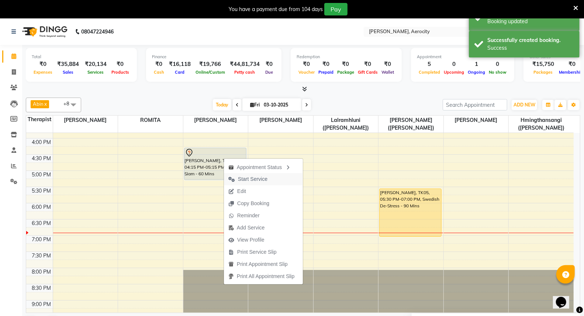
click at [250, 176] on span "Start Service" at bounding box center [252, 180] width 29 height 8
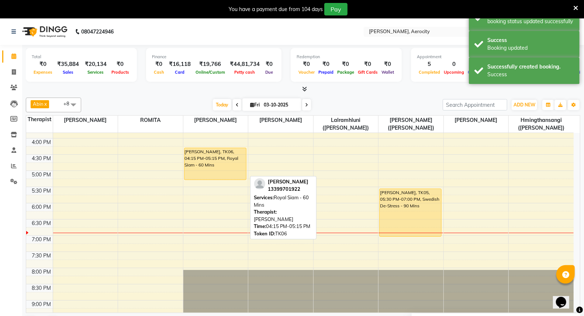
click at [220, 159] on div "[PERSON_NAME], TK06, 04:15 PM-05:15 PM, Royal Siam - 60 Mins" at bounding box center [215, 164] width 62 height 32
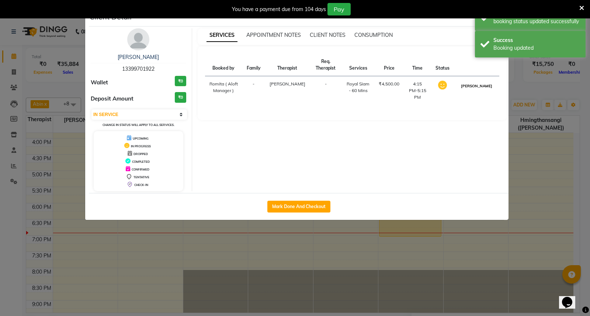
click at [484, 87] on button "[PERSON_NAME]" at bounding box center [476, 85] width 35 height 9
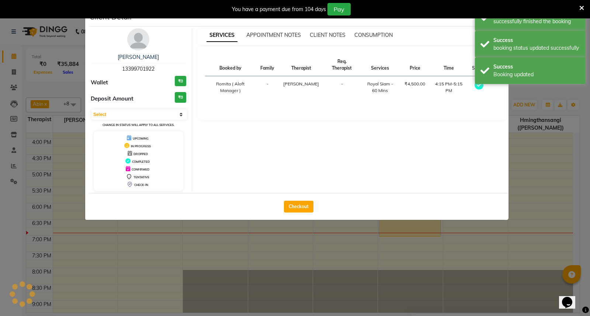
select select "3"
click at [298, 206] on button "Checkout" at bounding box center [298, 207] width 29 height 12
select select "service"
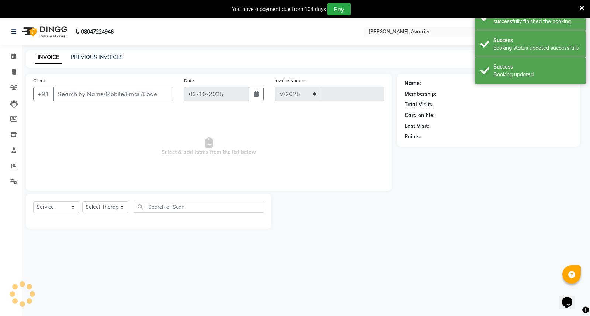
select select "6403"
type input "1894"
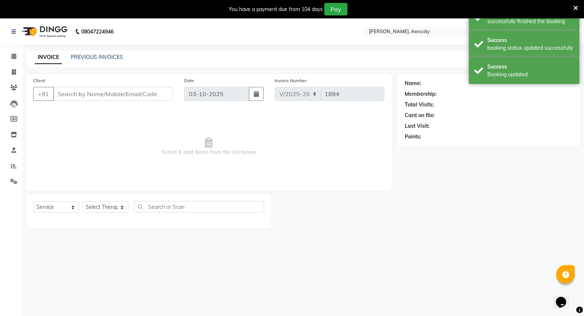
type input "13399701922"
select select "48456"
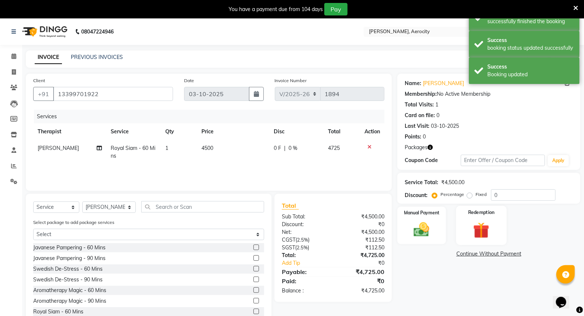
scroll to position [18, 0]
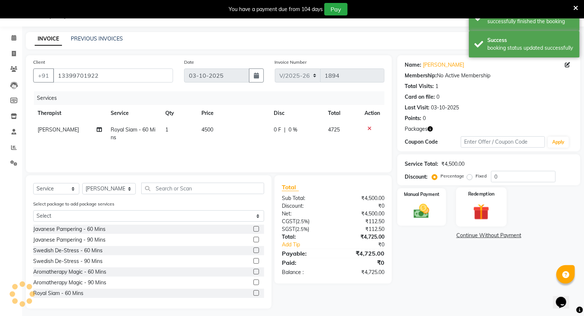
click at [484, 209] on img at bounding box center [481, 212] width 26 height 20
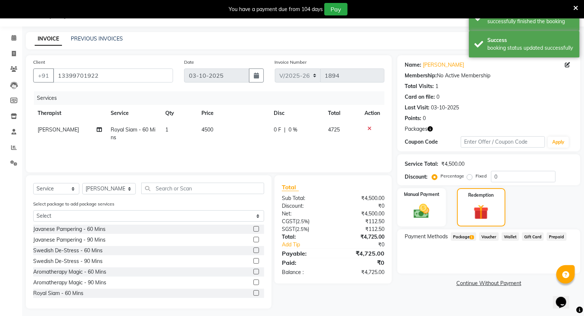
click at [463, 237] on span "Package 1" at bounding box center [463, 237] width 25 height 8
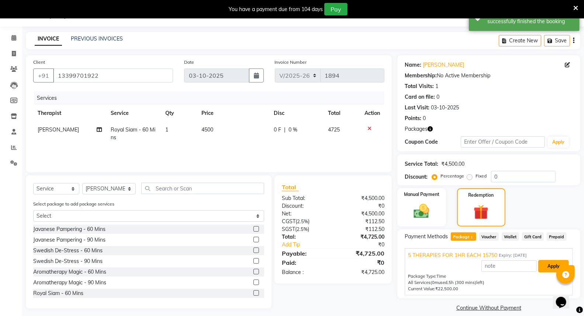
click at [549, 267] on button "Apply" at bounding box center [553, 266] width 31 height 13
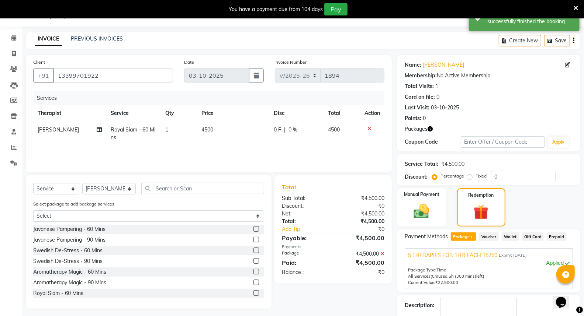
scroll to position [76, 0]
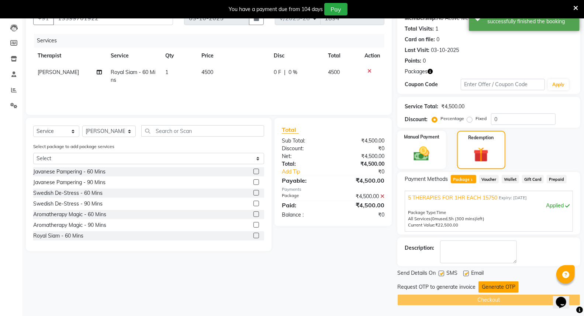
click at [500, 285] on button "Generate OTP" at bounding box center [498, 287] width 40 height 11
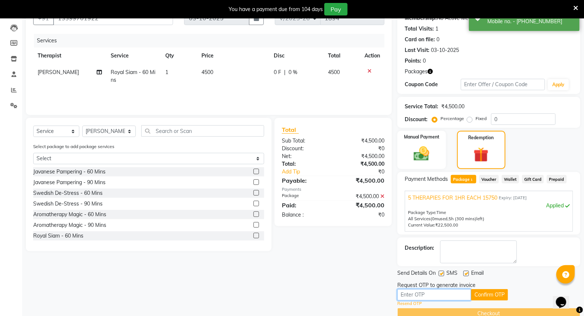
click at [434, 295] on input "text" at bounding box center [434, 294] width 74 height 11
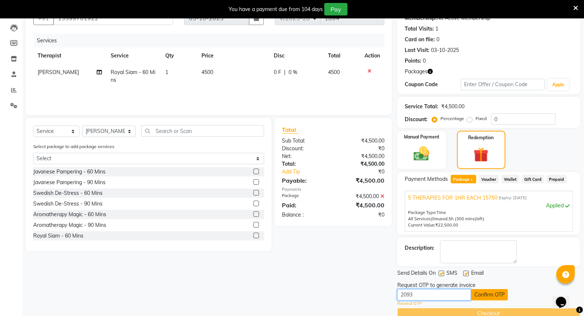
type input "2093"
click at [490, 293] on button "Confirm OTP" at bounding box center [489, 294] width 37 height 11
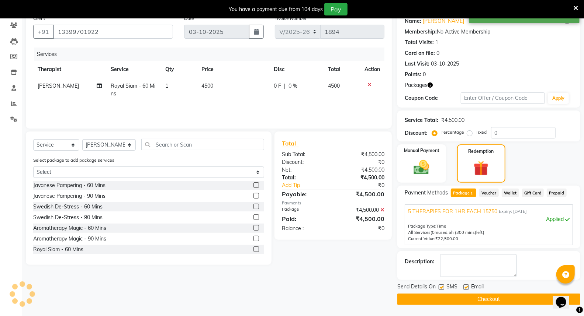
scroll to position [62, 0]
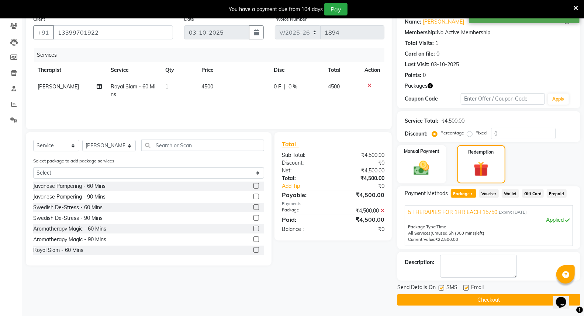
click at [492, 300] on button "Checkout" at bounding box center [488, 300] width 183 height 11
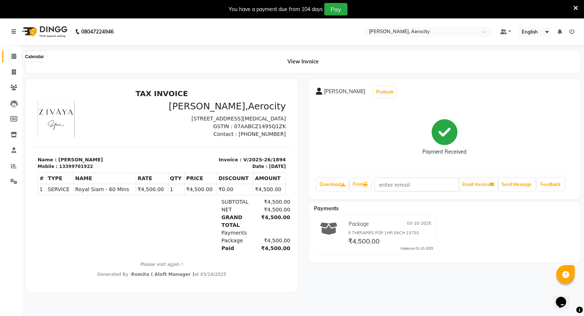
click at [15, 55] on icon at bounding box center [13, 56] width 5 height 6
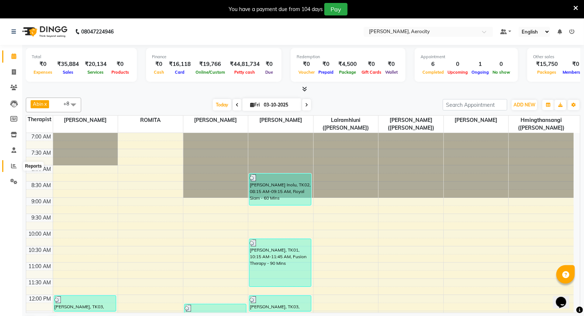
click at [14, 165] on icon at bounding box center [14, 166] width 6 height 6
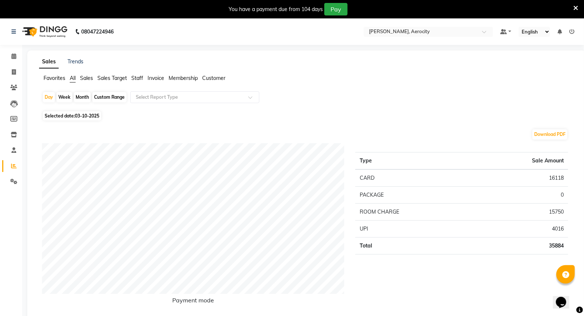
click at [81, 96] on div "Month" at bounding box center [82, 97] width 17 height 10
select select "10"
select select "2025"
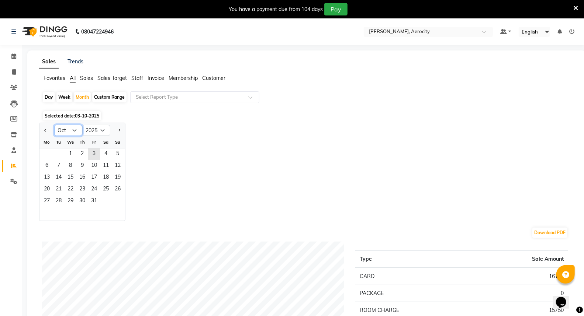
click at [75, 130] on select "Jan Feb Mar Apr May Jun [DATE] Aug Sep Oct Nov Dec" at bounding box center [68, 130] width 28 height 11
select select "9"
click at [54, 125] on select "Jan Feb Mar Apr May Jun [DATE] Aug Sep Oct Nov Dec" at bounding box center [68, 130] width 28 height 11
click at [46, 153] on span "1" at bounding box center [47, 155] width 12 height 12
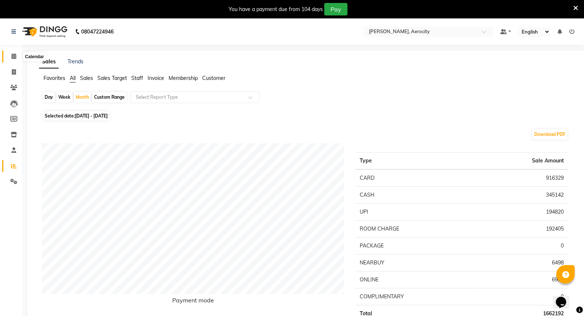
click at [14, 56] on icon at bounding box center [13, 56] width 5 height 6
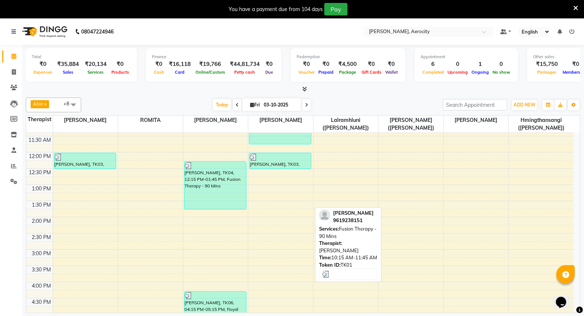
scroll to position [169, 0]
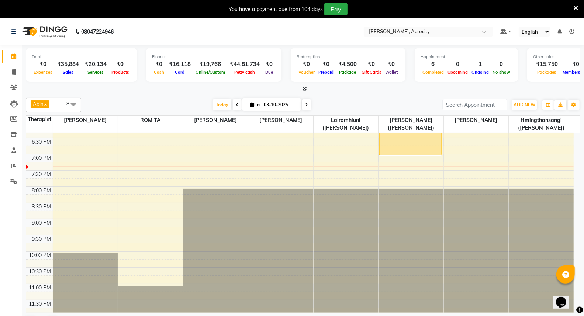
scroll to position [369, 0]
click at [454, 164] on div "7:00 AM 7:30 AM 8:00 AM 8:30 AM 9:00 AM 9:30 AM 10:00 AM 10:30 AM 11:00 AM 11:3…" at bounding box center [299, 39] width 547 height 551
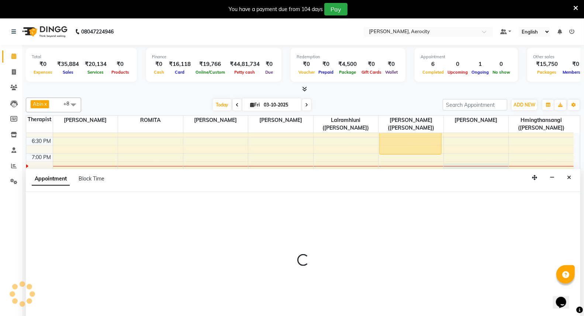
select select "48461"
select select "tentative"
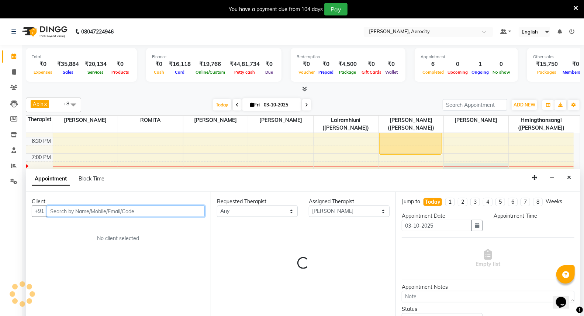
select select "1155"
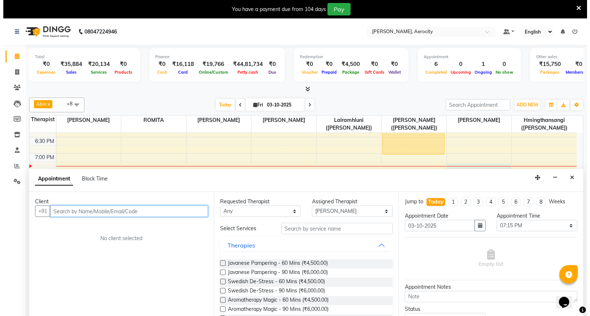
scroll to position [18, 0]
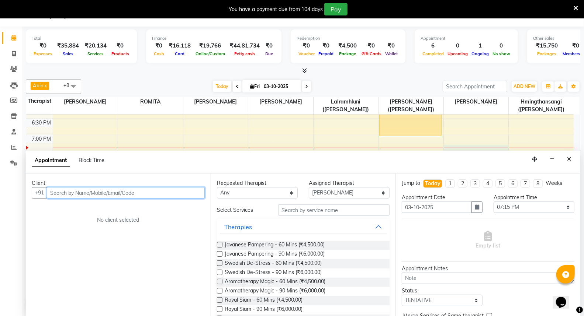
paste input "[PERSON_NAME]"
type input "[PERSON_NAME]"
click at [191, 192] on span "Add Client" at bounding box center [189, 193] width 25 height 7
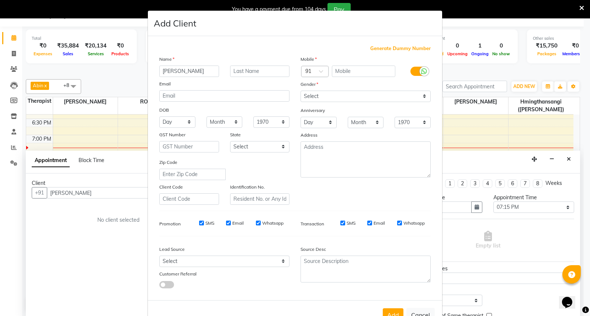
drag, startPoint x: 182, startPoint y: 70, endPoint x: 197, endPoint y: 71, distance: 14.8
click at [197, 71] on input "[PERSON_NAME]" at bounding box center [189, 71] width 60 height 11
type input "[PERSON_NAME]"
click at [230, 72] on input "text" at bounding box center [260, 71] width 60 height 11
paste input "Bravo"
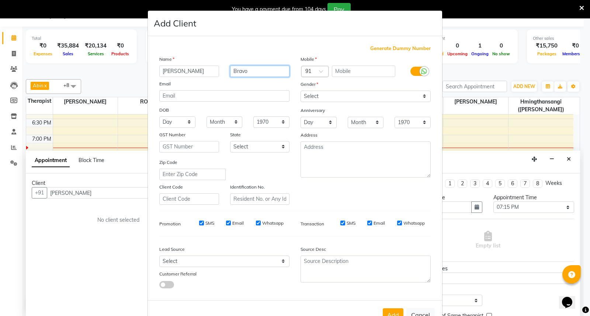
type input "Bravo"
click at [313, 69] on div at bounding box center [315, 72] width 27 height 8
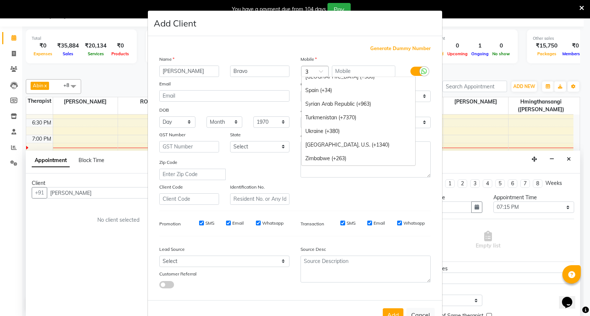
scroll to position [784, 0]
type input "33"
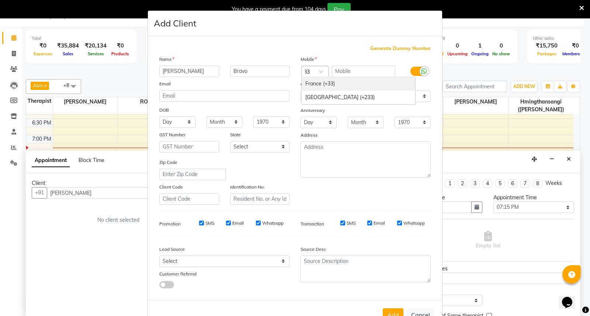
click at [316, 83] on div "France (+33)" at bounding box center [359, 84] width 114 height 14
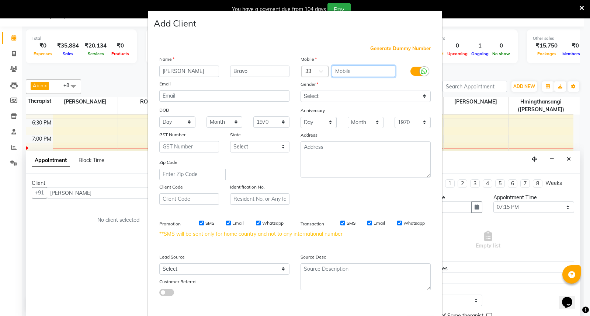
click at [343, 72] on input "text" at bounding box center [364, 71] width 64 height 11
type input "0759615975"
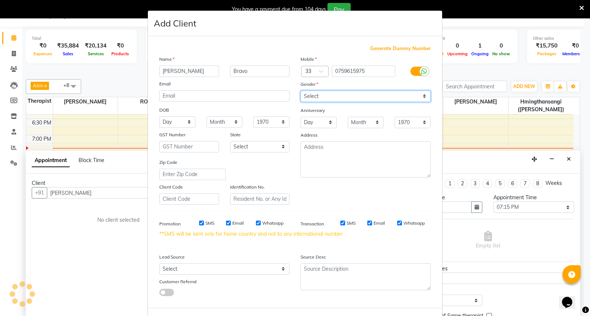
click at [420, 96] on select "Select [DEMOGRAPHIC_DATA] [DEMOGRAPHIC_DATA] Other Prefer Not To Say" at bounding box center [365, 96] width 130 height 11
select select "[DEMOGRAPHIC_DATA]"
click at [300, 91] on select "Select [DEMOGRAPHIC_DATA] [DEMOGRAPHIC_DATA] Other Prefer Not To Say" at bounding box center [365, 96] width 130 height 11
click at [199, 223] on input "SMS" at bounding box center [201, 223] width 5 height 5
checkbox input "false"
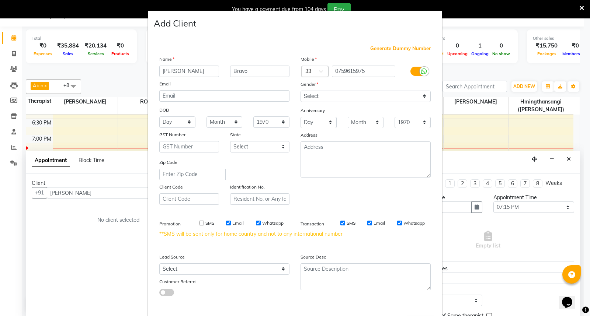
click at [226, 223] on input "Email" at bounding box center [228, 223] width 5 height 5
checkbox input "false"
click at [256, 223] on input "Whatsapp" at bounding box center [258, 223] width 5 height 5
checkbox input "false"
click at [305, 150] on textarea at bounding box center [365, 160] width 130 height 36
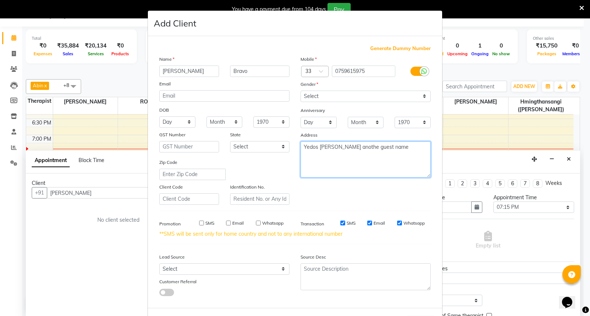
click at [312, 159] on textarea "Yedos [PERSON_NAME] anothe guest name" at bounding box center [365, 160] width 130 height 36
click at [392, 147] on textarea "Yedos [PERSON_NAME] anothe guest name" at bounding box center [365, 160] width 130 height 36
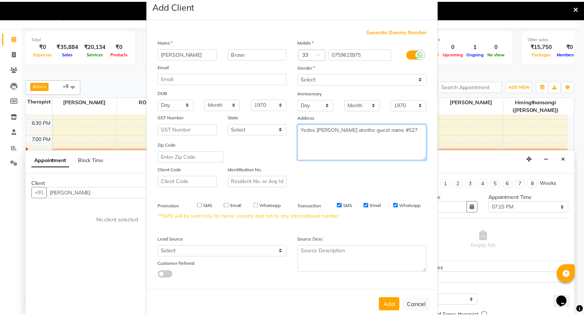
scroll to position [32, 0]
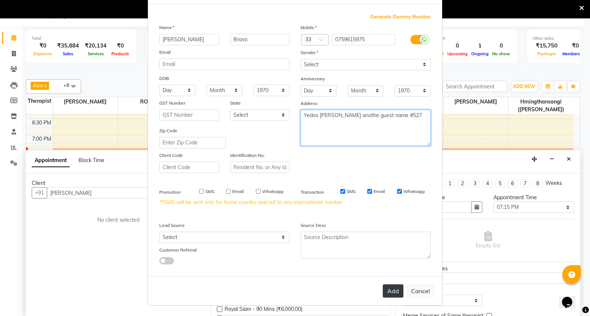
type textarea "Yedos [PERSON_NAME] anothe guest name #527"
click at [390, 289] on button "Add" at bounding box center [393, 291] width 21 height 13
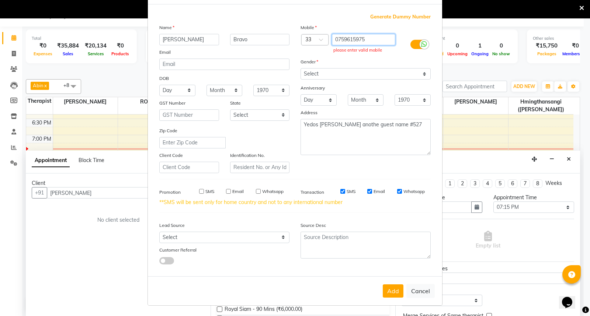
click at [336, 41] on input "0759615975" at bounding box center [364, 39] width 64 height 11
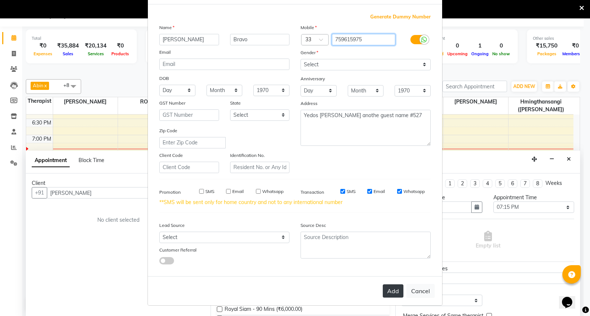
type input "759615975"
click at [390, 291] on button "Add" at bounding box center [393, 291] width 21 height 13
type input "759615975"
select select
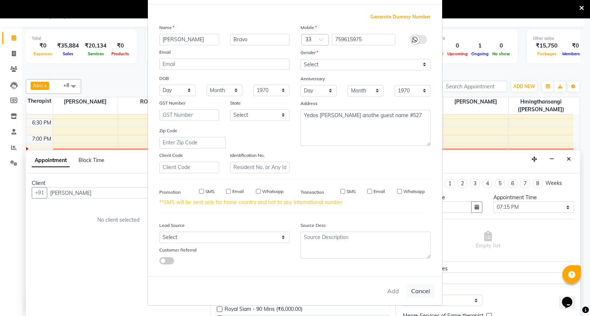
select select
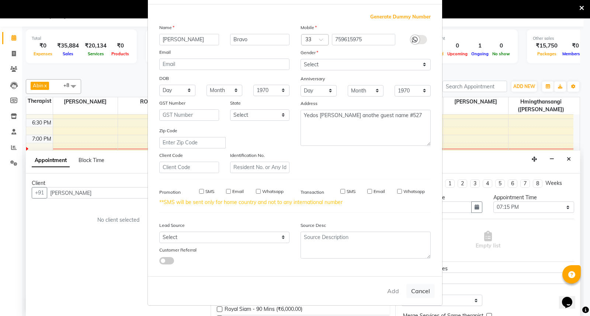
checkbox input "false"
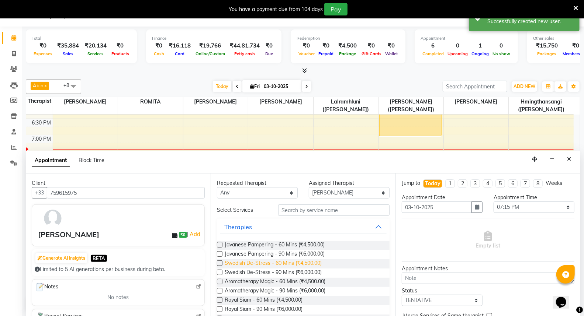
click at [294, 262] on span "Swedish De-Stress - 60 Mins (₹4,500.00)" at bounding box center [273, 264] width 97 height 9
checkbox input "false"
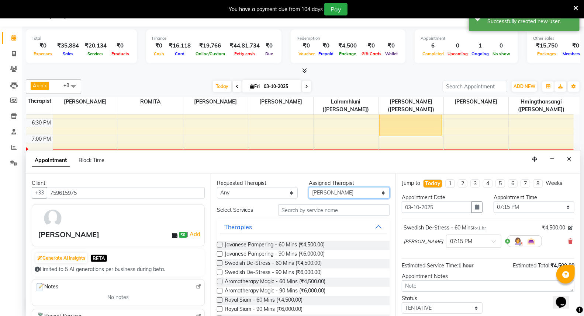
click at [375, 192] on select "Select [PERSON_NAME] ([PERSON_NAME]) [PERSON_NAME] ([PERSON_NAME]) [PERSON_NAME…" at bounding box center [349, 192] width 81 height 11
select select "48454"
click at [309, 187] on select "Select [PERSON_NAME] ([PERSON_NAME]) [PERSON_NAME] ([PERSON_NAME]) [PERSON_NAME…" at bounding box center [349, 192] width 81 height 11
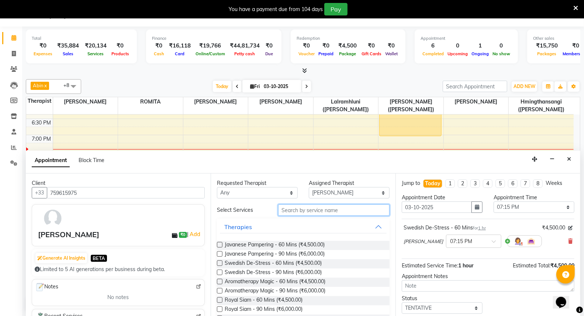
click at [314, 213] on input "text" at bounding box center [333, 210] width 111 height 11
click at [289, 262] on span "Swedish De-Stress - 60 Mins (₹4,500.00)" at bounding box center [273, 264] width 97 height 9
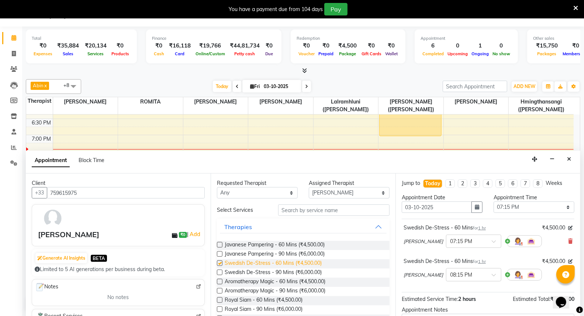
checkbox input "false"
click at [491, 275] on span at bounding box center [495, 278] width 9 height 8
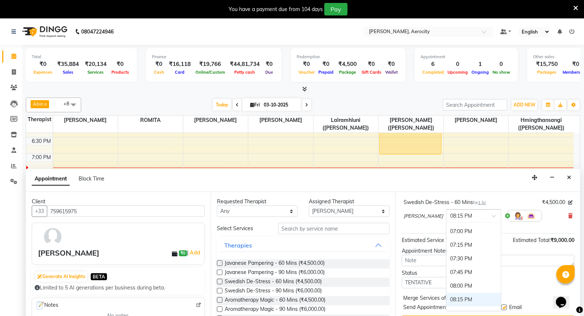
scroll to position [581, 0]
click at [446, 262] on div "07:15 PM" at bounding box center [473, 264] width 55 height 14
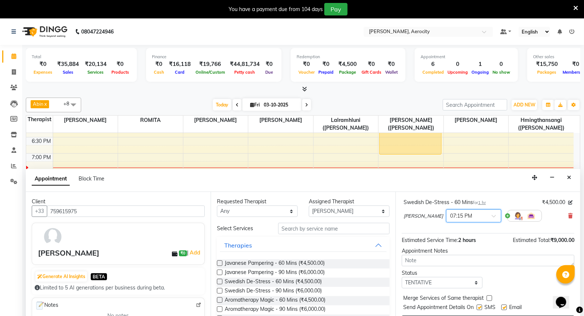
scroll to position [18, 0]
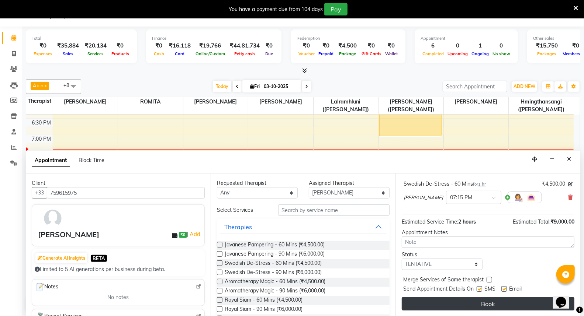
click at [502, 307] on button "Book" at bounding box center [488, 304] width 173 height 13
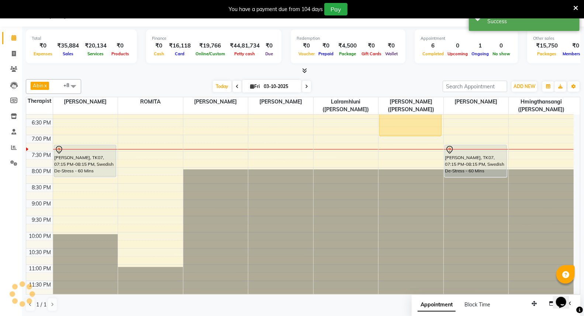
scroll to position [0, 0]
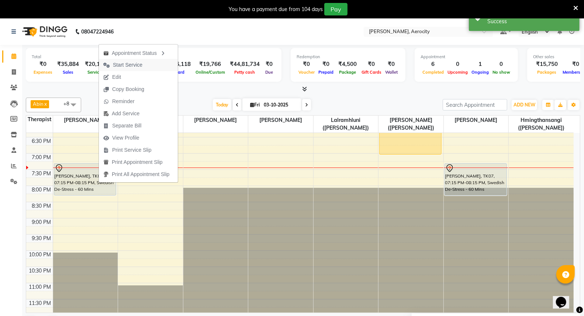
click at [131, 63] on span "Start Service" at bounding box center [127, 65] width 29 height 8
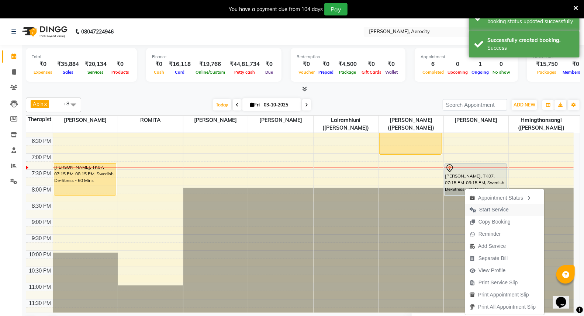
click at [494, 207] on span "Start Service" at bounding box center [493, 210] width 29 height 8
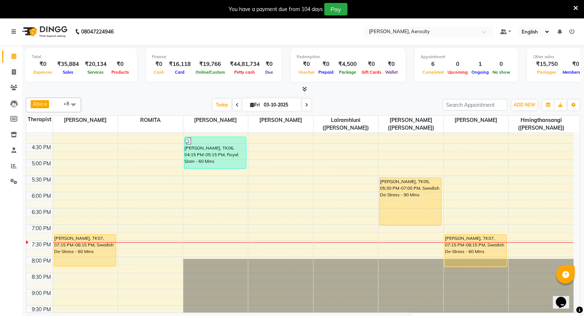
scroll to position [292, 0]
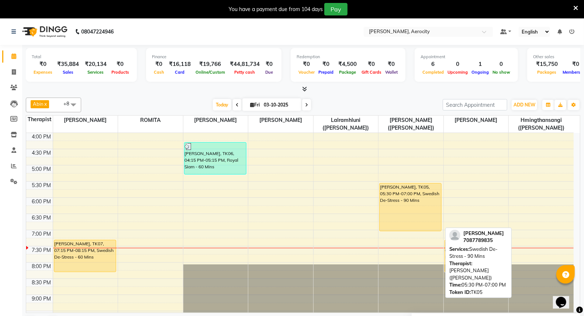
click at [411, 197] on div "[PERSON_NAME], TK05, 05:30 PM-07:00 PM, Swedish De-Stress - 90 Mins" at bounding box center [410, 208] width 62 height 48
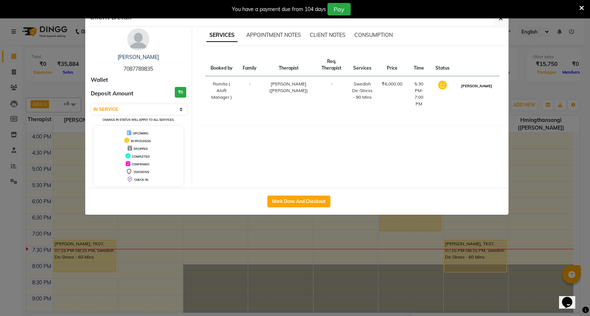
click at [482, 87] on button "[PERSON_NAME]" at bounding box center [476, 85] width 35 height 9
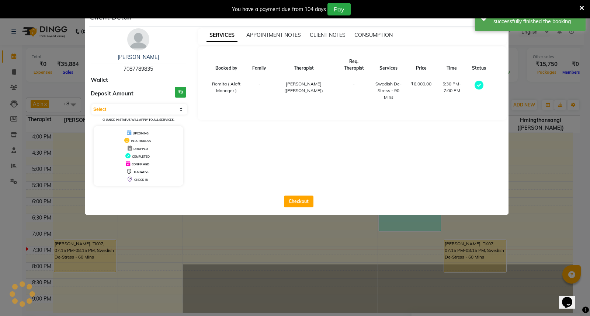
select select "3"
click at [297, 198] on button "Checkout" at bounding box center [298, 202] width 29 height 12
select select "6403"
select select "service"
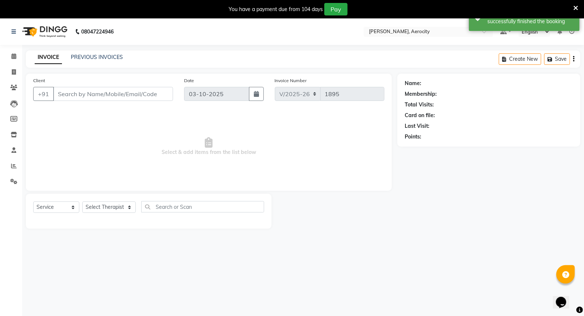
type input "7087789835"
select select "48460"
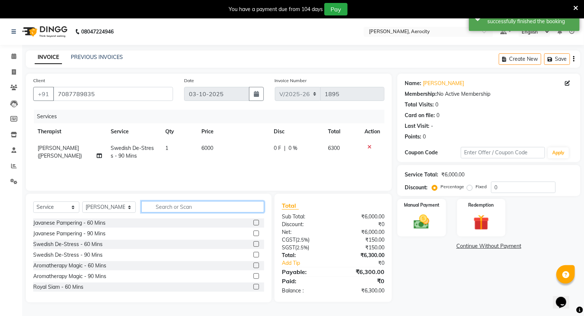
click at [157, 208] on input "text" at bounding box center [202, 206] width 123 height 11
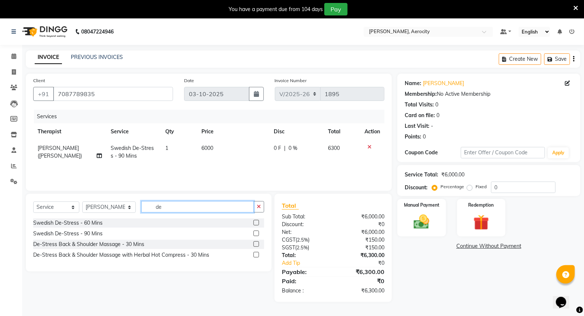
type input "de"
click at [257, 244] on label at bounding box center [256, 245] width 6 height 6
click at [257, 244] on input "checkbox" at bounding box center [255, 244] width 5 height 5
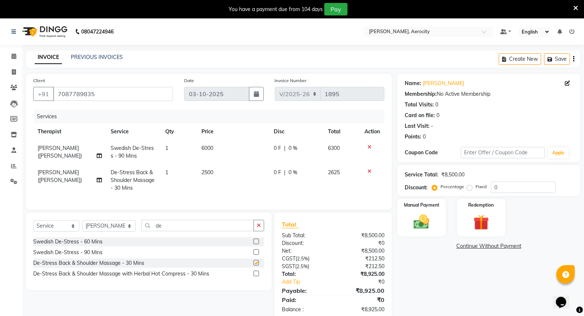
checkbox input "false"
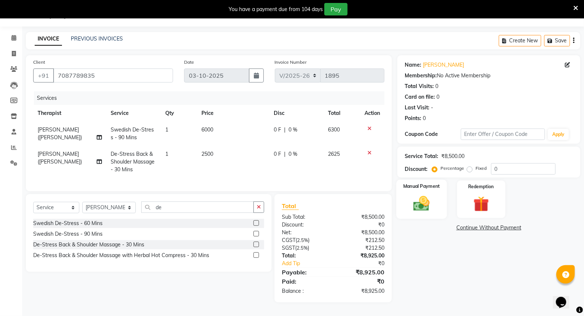
click at [420, 194] on img at bounding box center [421, 203] width 26 height 19
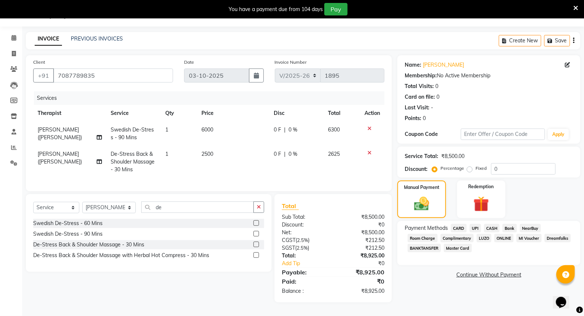
click at [477, 225] on span "UPI" at bounding box center [474, 228] width 11 height 8
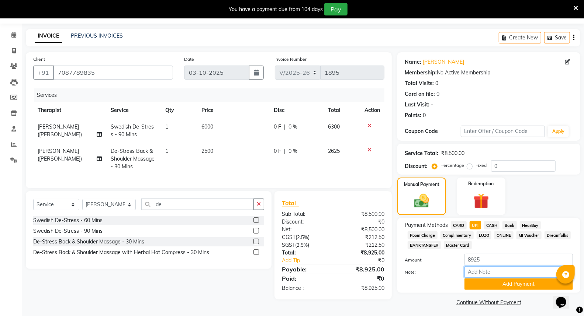
click at [477, 273] on input "Note:" at bounding box center [518, 272] width 108 height 11
type input "UPI-"
click at [513, 286] on button "Add Payment" at bounding box center [518, 284] width 108 height 11
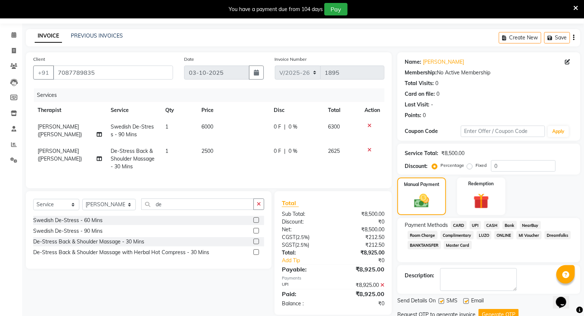
scroll to position [49, 0]
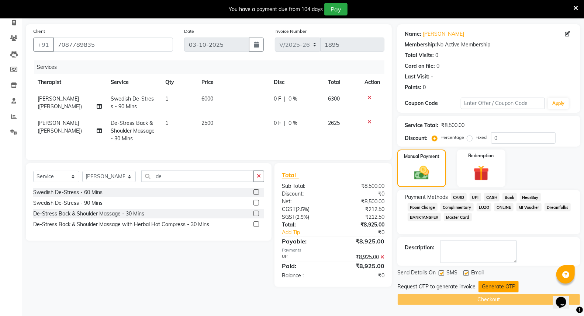
click at [505, 287] on button "Generate OTP" at bounding box center [498, 286] width 40 height 11
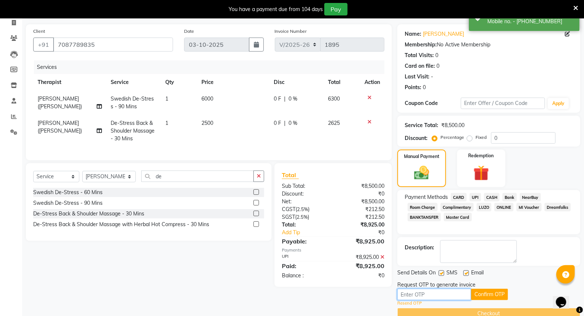
click at [422, 297] on input "text" at bounding box center [434, 294] width 74 height 11
type input "8878"
click at [488, 293] on button "Confirm OTP" at bounding box center [489, 294] width 37 height 11
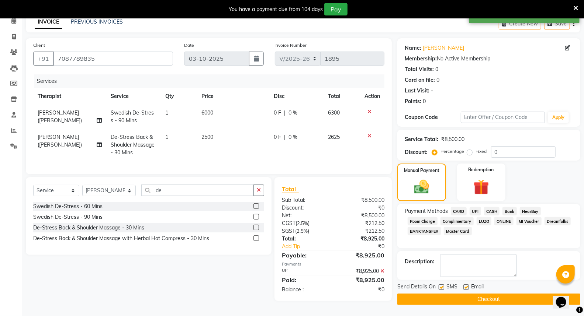
click at [486, 299] on button "Checkout" at bounding box center [488, 299] width 183 height 11
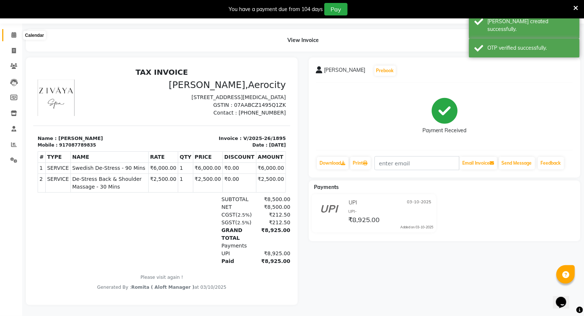
click at [11, 32] on icon at bounding box center [13, 35] width 5 height 6
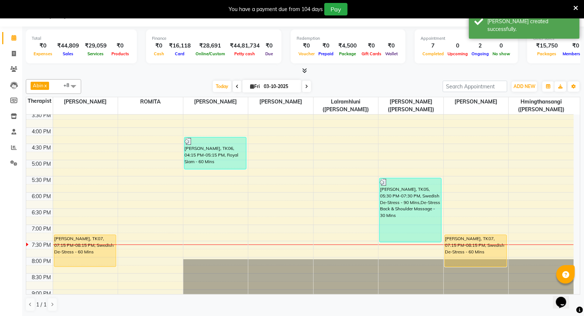
scroll to position [327, 0]
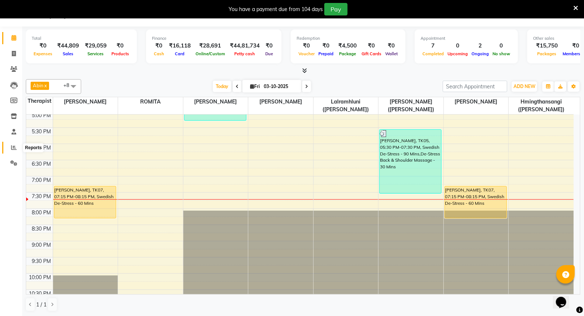
click at [11, 149] on icon at bounding box center [14, 148] width 6 height 6
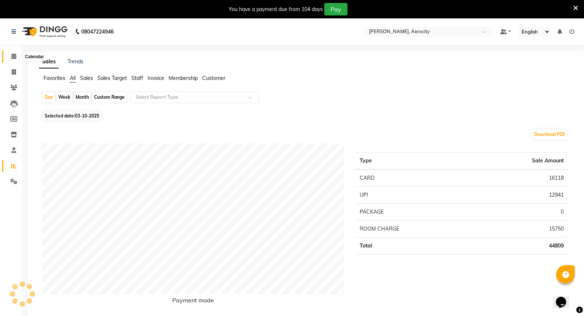
click at [11, 52] on span at bounding box center [13, 56] width 13 height 8
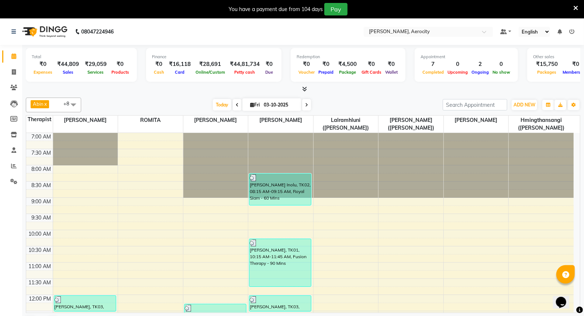
click at [305, 89] on icon at bounding box center [304, 89] width 5 height 6
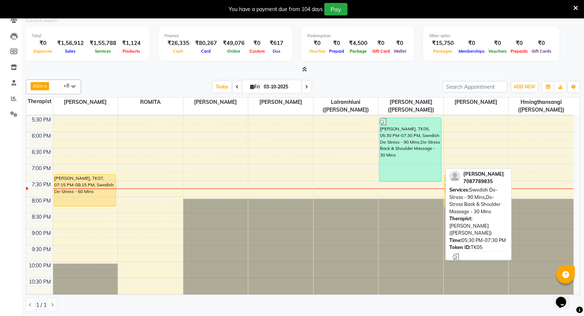
scroll to position [292, 0]
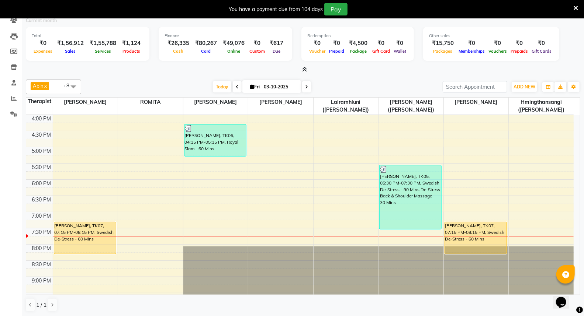
click at [305, 69] on icon at bounding box center [304, 70] width 5 height 6
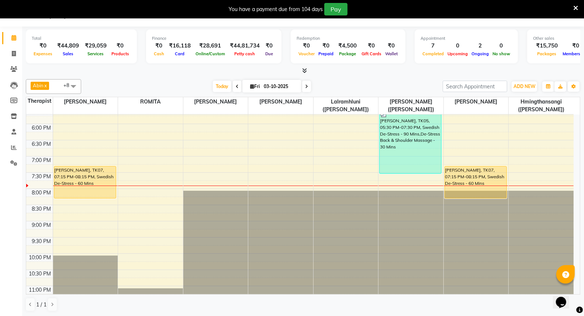
scroll to position [333, 0]
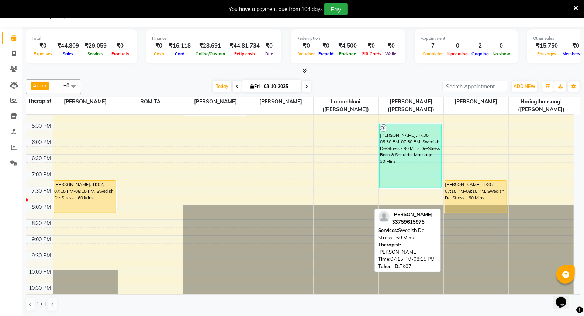
click at [475, 192] on div "[PERSON_NAME], TK07, 07:15 PM-08:15 PM, Swedish De-Stress - 60 Mins" at bounding box center [476, 197] width 62 height 32
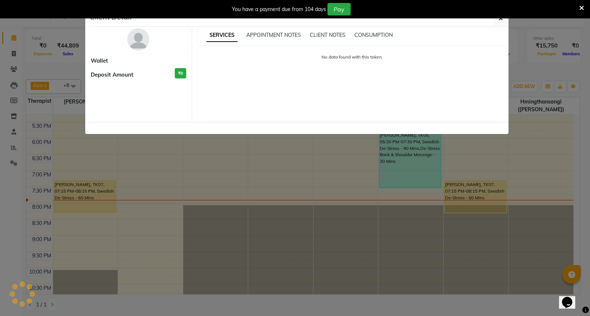
select select "1"
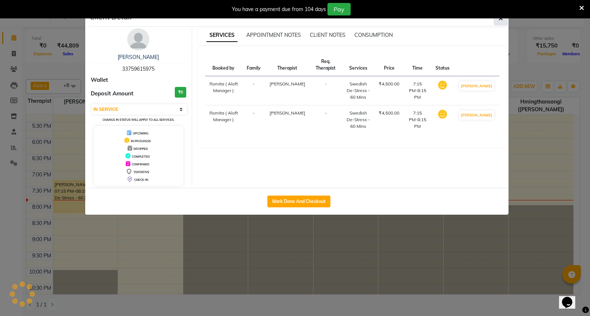
click at [498, 21] on span "button" at bounding box center [500, 18] width 4 height 7
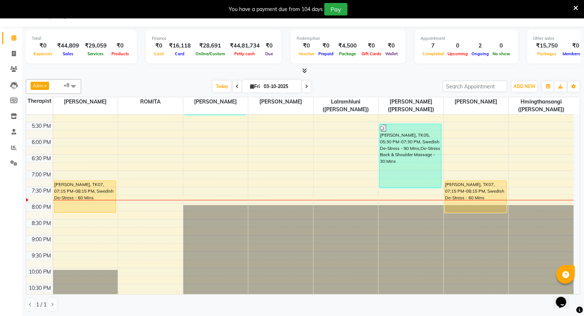
click at [450, 187] on div "[PERSON_NAME], TK07, 07:15 PM-08:15 PM, Swedish De-Stress - 60 Mins" at bounding box center [476, 197] width 62 height 32
select select "1"
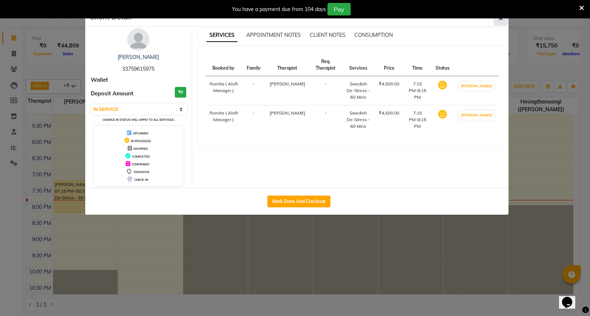
click at [501, 20] on icon "button" at bounding box center [500, 18] width 4 height 6
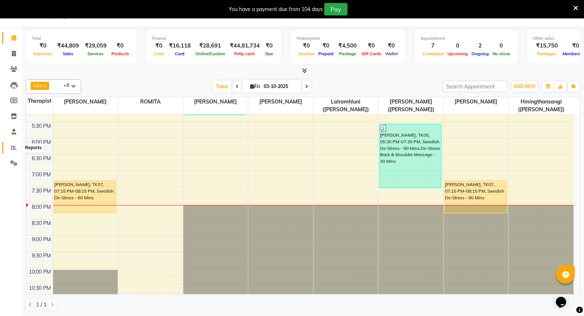
click at [15, 147] on icon at bounding box center [14, 148] width 6 height 6
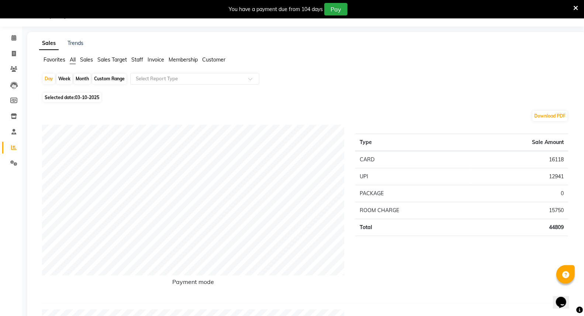
click at [104, 59] on span "Sales Target" at bounding box center [111, 59] width 29 height 7
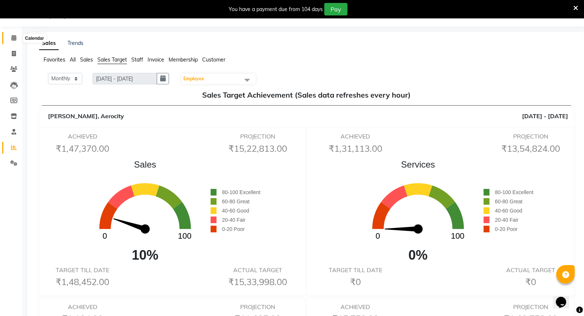
click at [12, 35] on icon at bounding box center [13, 38] width 5 height 6
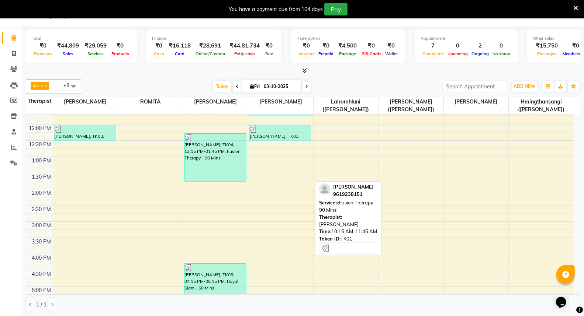
scroll to position [286, 0]
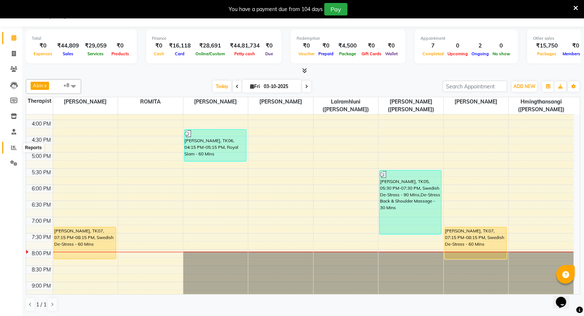
click at [12, 147] on icon at bounding box center [14, 148] width 6 height 6
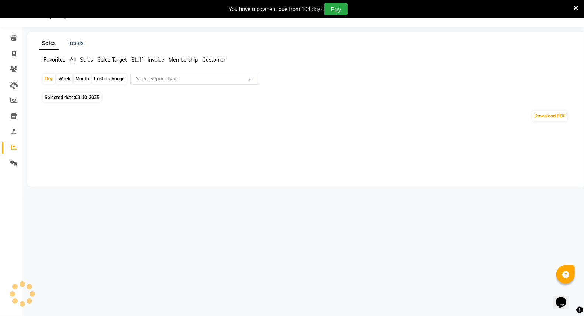
click at [103, 60] on span "Sales Target" at bounding box center [111, 59] width 29 height 7
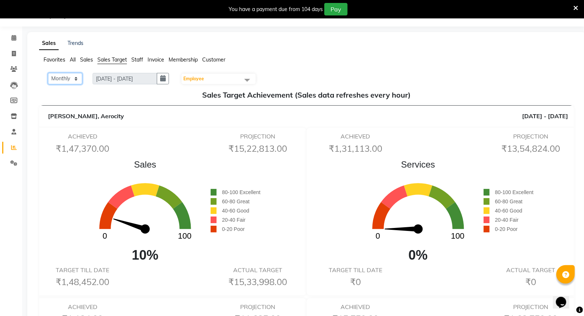
click at [74, 78] on select "Monthly Weekly" at bounding box center [65, 78] width 34 height 11
click at [164, 80] on button "button" at bounding box center [163, 78] width 12 height 11
select select "10"
select select "2025"
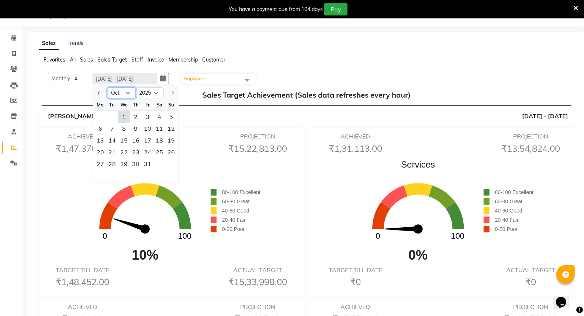
click at [122, 97] on select "Jan Feb Mar Apr May Jun [DATE] Aug Sep Oct Nov Dec" at bounding box center [122, 92] width 28 height 11
select select "9"
click at [108, 87] on select "Jan Feb Mar Apr May Jun [DATE] Aug Sep Oct Nov Dec" at bounding box center [122, 92] width 28 height 11
click at [98, 116] on div "1" at bounding box center [100, 117] width 12 height 12
type input "[DATE] - [DATE]"
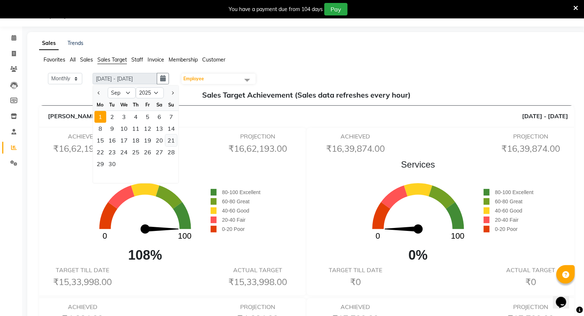
click at [170, 139] on div "21" at bounding box center [171, 141] width 12 height 12
click at [105, 115] on div "1" at bounding box center [100, 117] width 12 height 12
click at [204, 77] on span "Employee" at bounding box center [193, 79] width 21 height 6
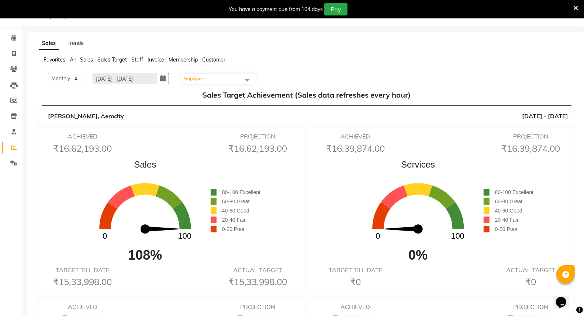
click at [90, 63] on li "Sales" at bounding box center [86, 60] width 13 height 8
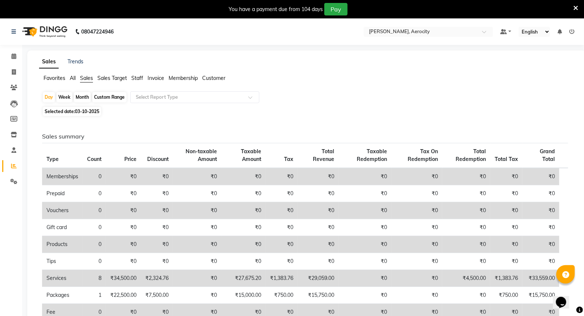
click at [106, 97] on div "Custom Range" at bounding box center [109, 97] width 34 height 10
select select "10"
select select "2025"
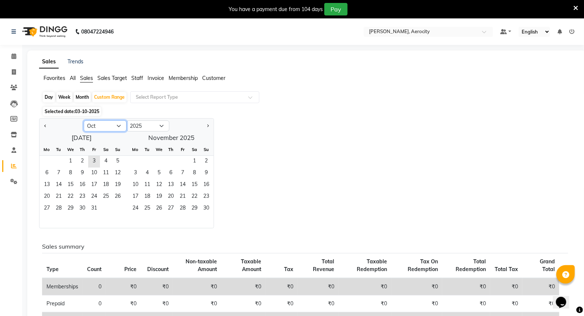
click at [96, 127] on select "Jan Feb Mar Apr May Jun [DATE] Aug Sep Oct Nov Dec" at bounding box center [105, 126] width 43 height 11
select select "9"
click at [84, 121] on select "Jan Feb Mar Apr May Jun [DATE] Aug Sep Oct Nov Dec" at bounding box center [105, 126] width 43 height 11
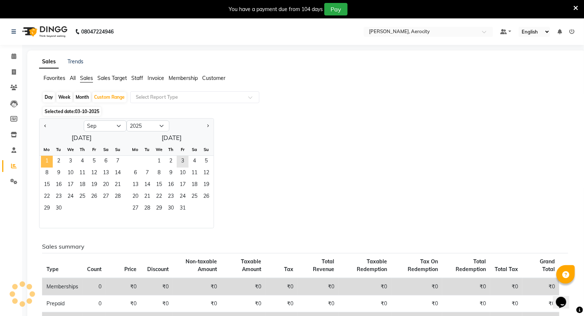
click at [46, 159] on span "1" at bounding box center [47, 162] width 12 height 12
click at [118, 185] on span "21" at bounding box center [118, 186] width 12 height 12
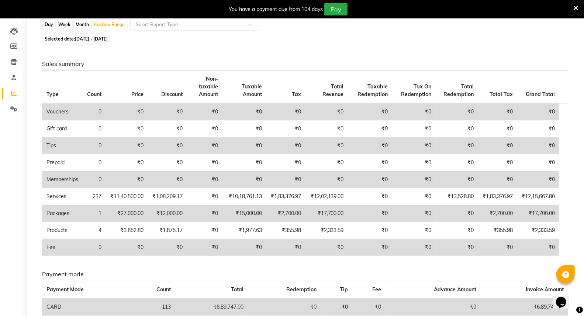
scroll to position [32, 0]
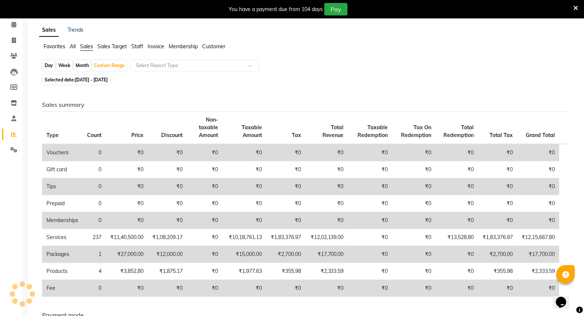
click at [108, 79] on span "[DATE] - [DATE]" at bounding box center [91, 80] width 33 height 6
select select "9"
select select "2025"
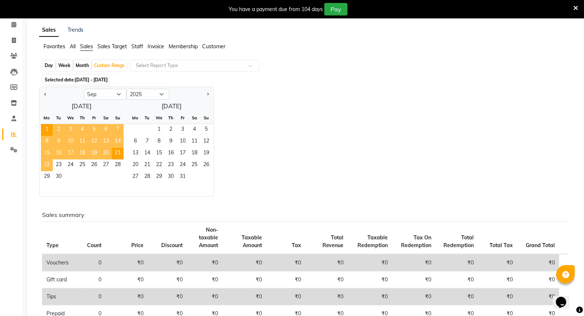
click at [48, 163] on span "22" at bounding box center [47, 166] width 12 height 12
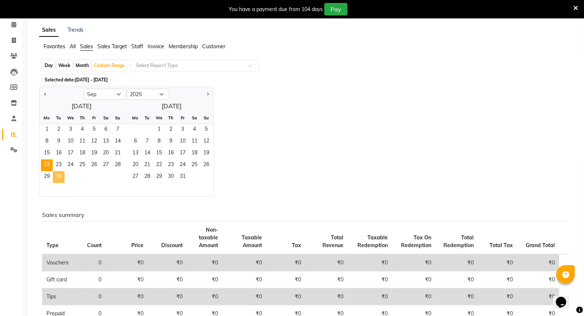
click at [61, 176] on span "30" at bounding box center [59, 177] width 12 height 12
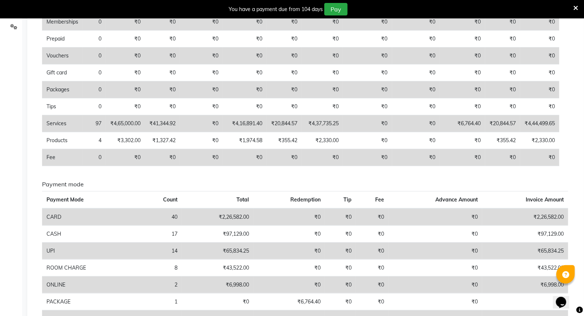
scroll to position [0, 0]
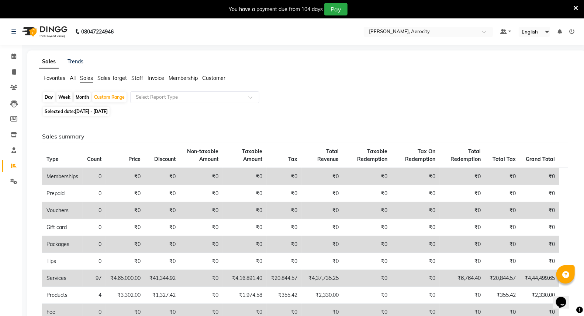
click at [103, 77] on span "Sales Target" at bounding box center [111, 78] width 29 height 7
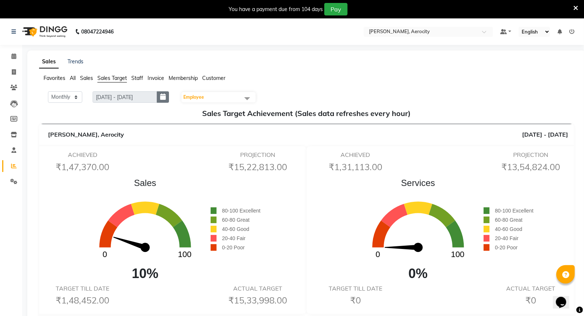
click at [166, 97] on icon "button" at bounding box center [163, 97] width 6 height 0
select select "10"
select select "2025"
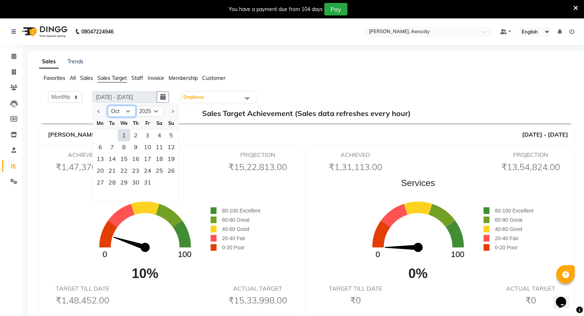
click at [115, 112] on select "Jan Feb Mar Apr May Jun [DATE] Aug Sep Oct Nov Dec" at bounding box center [122, 111] width 28 height 11
select select "9"
click at [108, 106] on select "Jan Feb Mar Apr May Jun [DATE] Aug Sep Oct Nov Dec" at bounding box center [122, 111] width 28 height 11
click at [192, 139] on div "Zivaya Aloft, Aerocity [DATE] - [DATE]" at bounding box center [306, 134] width 535 height 21
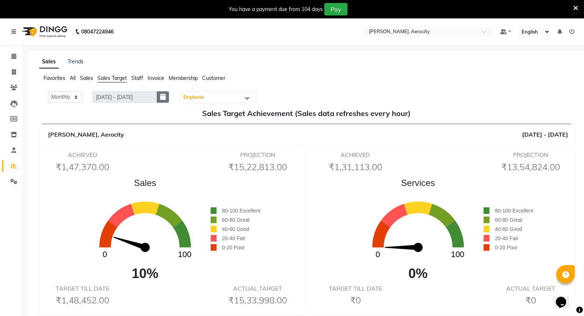
click at [164, 97] on button "button" at bounding box center [163, 96] width 12 height 11
select select "10"
select select "2025"
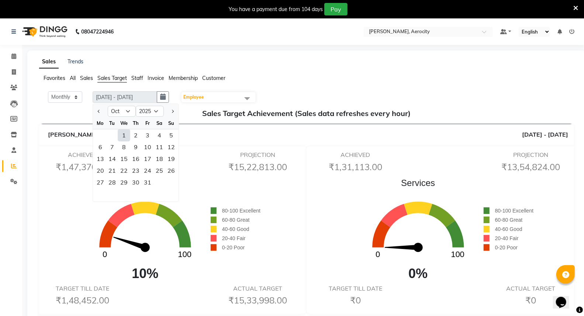
click at [126, 135] on div "1" at bounding box center [124, 135] width 12 height 12
type input "[DATE] - [DATE]"
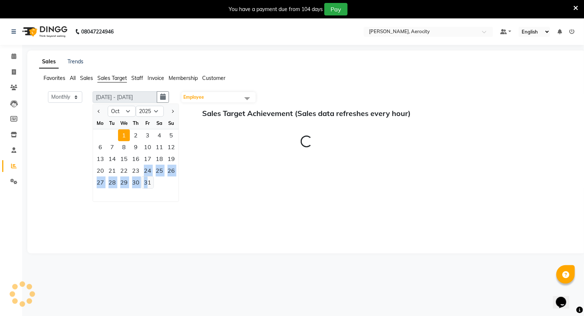
click at [150, 184] on ngb-datepicker-month "Mo Tu We Th Fr Sa Su 1 2 3 4 5 6 7 8 9 10 11 12 13 14 15 16 17 18 19 20 21 22 2…" at bounding box center [136, 159] width 86 height 84
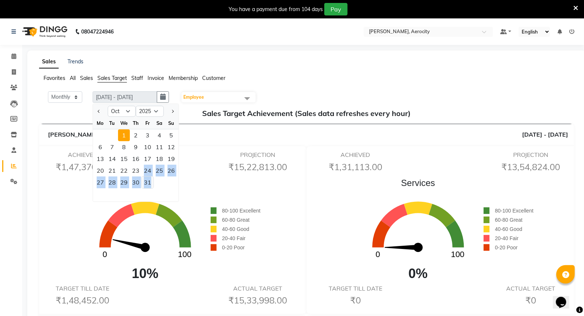
click at [150, 183] on div "31" at bounding box center [148, 183] width 12 height 12
click at [200, 145] on div "Zivaya Aloft, Aerocity [DATE] - [DATE]" at bounding box center [306, 134] width 535 height 21
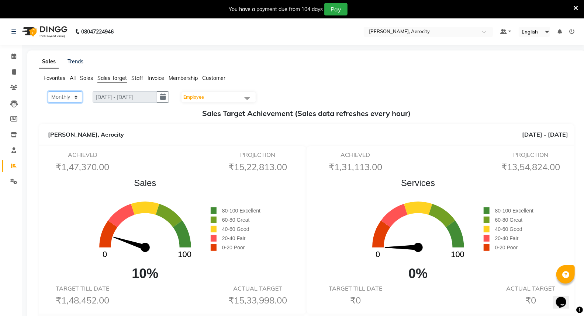
click at [69, 97] on select "Monthly Weekly" at bounding box center [65, 96] width 34 height 11
click at [48, 91] on select "Monthly Weekly" at bounding box center [65, 96] width 34 height 11
click at [166, 97] on icon "button" at bounding box center [163, 97] width 6 height 0
select select "10"
select select "2025"
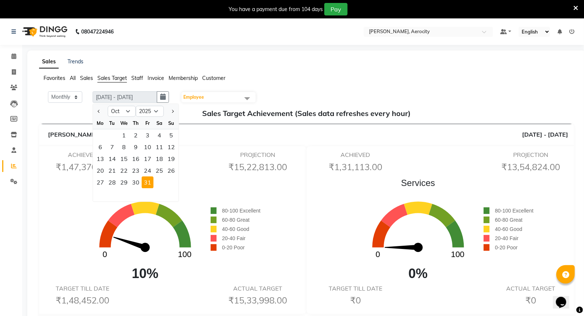
click at [224, 157] on h6 "PROJECTION" at bounding box center [257, 155] width 76 height 7
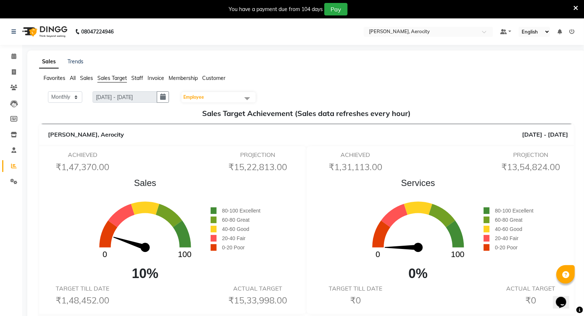
click at [139, 78] on span "Staff" at bounding box center [137, 78] width 12 height 7
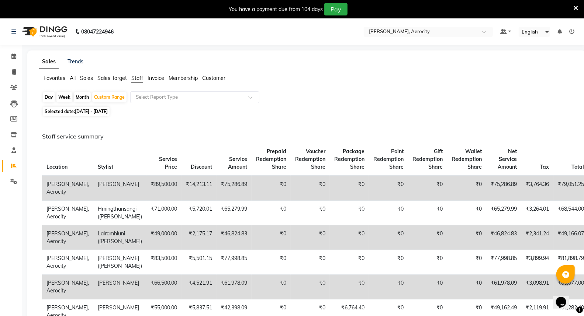
click at [111, 78] on span "Sales Target" at bounding box center [111, 78] width 29 height 7
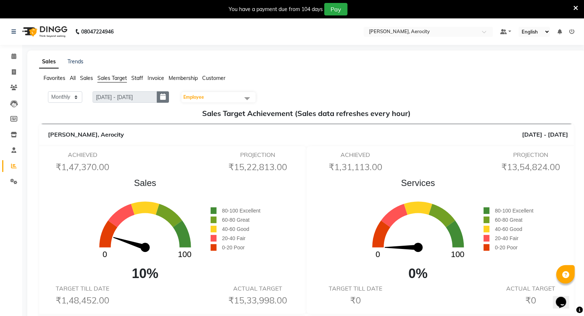
click at [166, 97] on icon "button" at bounding box center [163, 97] width 6 height 0
select select "10"
select select "2025"
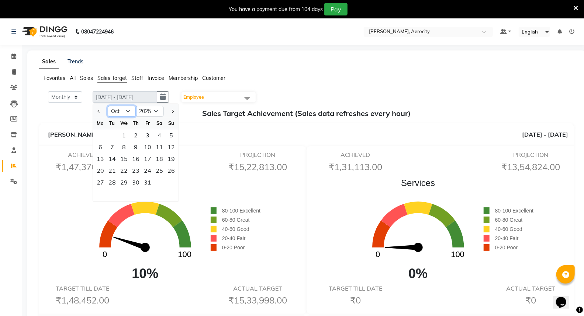
drag, startPoint x: 119, startPoint y: 109, endPoint x: 123, endPoint y: 116, distance: 7.8
click at [119, 109] on select "Jan Feb Mar Apr May Jun [DATE] Aug Sep Oct Nov Dec" at bounding box center [122, 111] width 28 height 11
select select "9"
click at [108, 106] on select "Jan Feb Mar Apr May Jun [DATE] Aug Sep Oct Nov Dec" at bounding box center [122, 111] width 28 height 11
click at [98, 133] on div "1" at bounding box center [100, 135] width 12 height 12
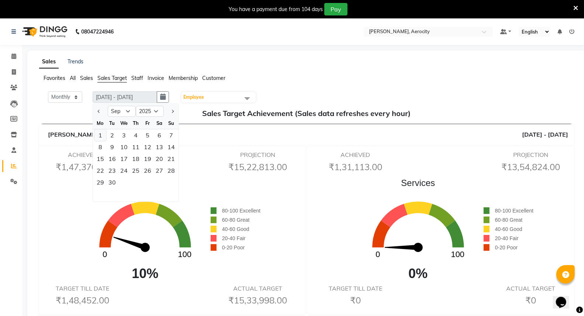
type input "[DATE] - [DATE]"
click at [216, 152] on div "PROJECTION ₹16,62,193.00" at bounding box center [257, 164] width 87 height 24
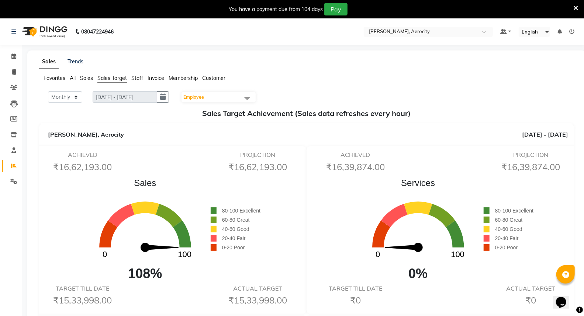
scroll to position [41, 0]
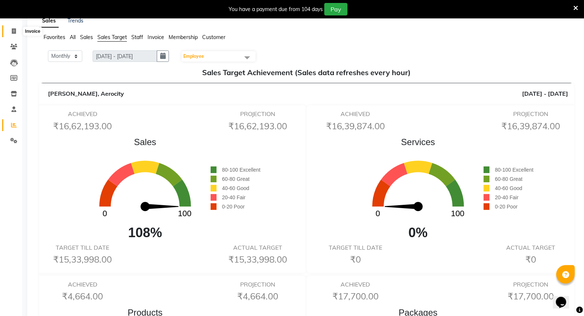
click at [12, 31] on icon at bounding box center [14, 31] width 4 height 6
select select "service"
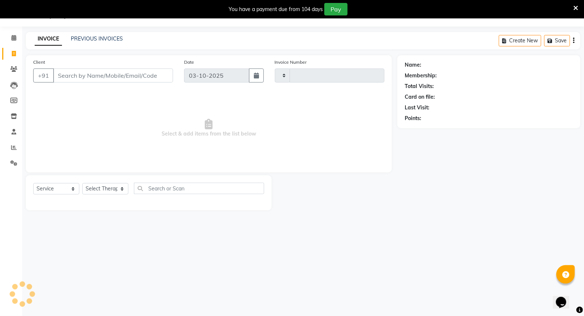
scroll to position [18, 0]
type input "1896"
select select "6403"
click at [15, 150] on icon at bounding box center [14, 148] width 6 height 6
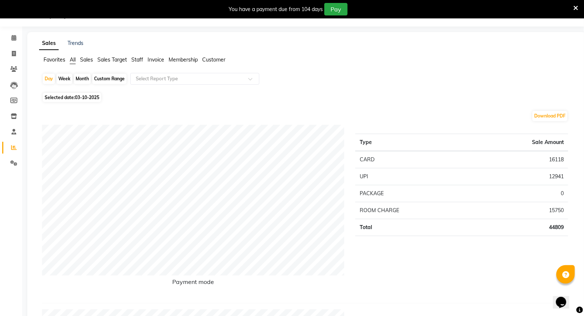
click at [103, 56] on li "Sales Target" at bounding box center [111, 60] width 29 height 8
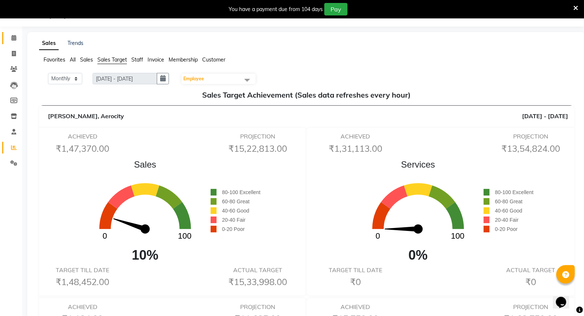
click at [11, 42] on link "Calendar" at bounding box center [11, 38] width 18 height 12
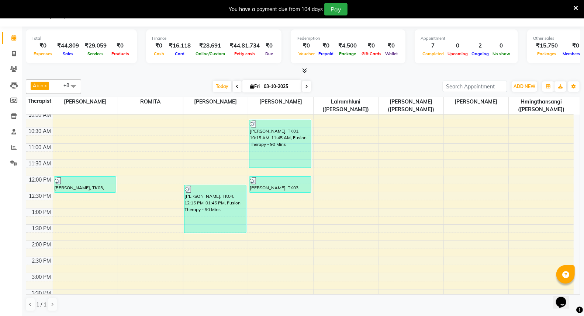
scroll to position [374, 0]
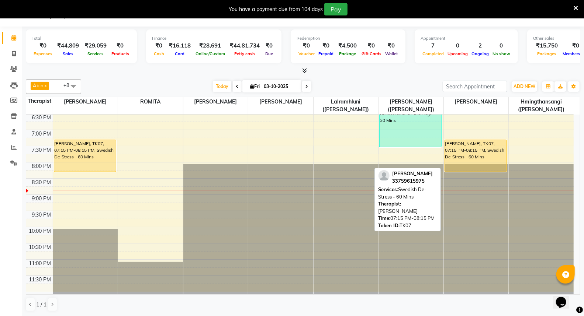
click at [477, 150] on div "[PERSON_NAME], TK07, 07:15 PM-08:15 PM, Swedish De-Stress - 60 Mins" at bounding box center [476, 156] width 62 height 32
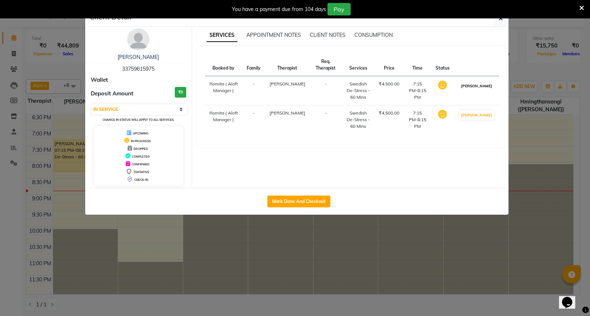
click at [489, 87] on button "[PERSON_NAME]" at bounding box center [476, 85] width 35 height 9
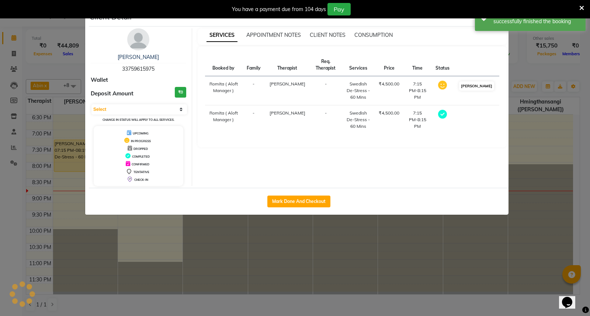
click at [487, 87] on button "[PERSON_NAME]" at bounding box center [476, 85] width 35 height 9
select select "3"
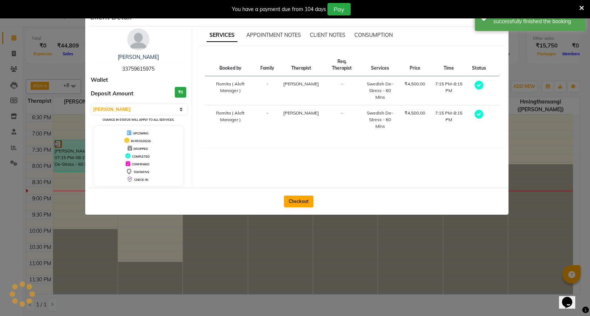
click at [312, 202] on button "Checkout" at bounding box center [298, 202] width 29 height 12
select select "service"
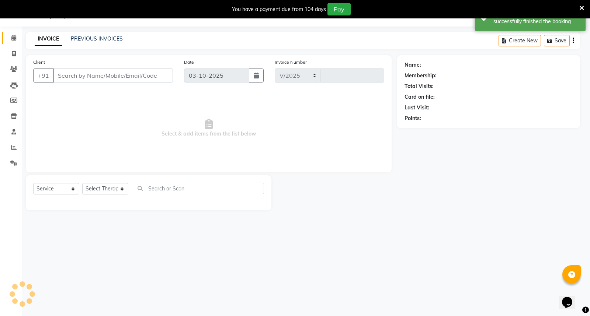
select select "6403"
type input "1896"
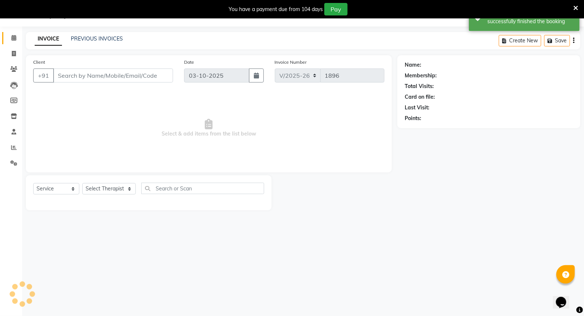
type input "33759615975"
select select "48461"
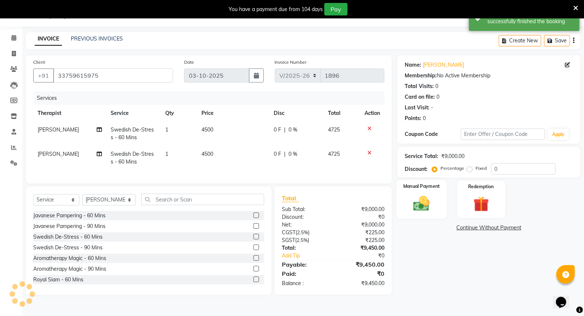
click at [430, 199] on img at bounding box center [421, 203] width 26 height 19
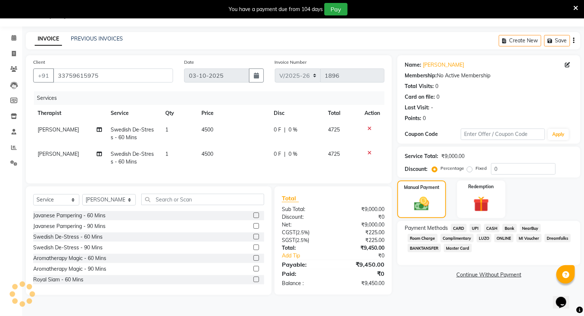
click at [464, 227] on span "CARD" at bounding box center [459, 228] width 16 height 8
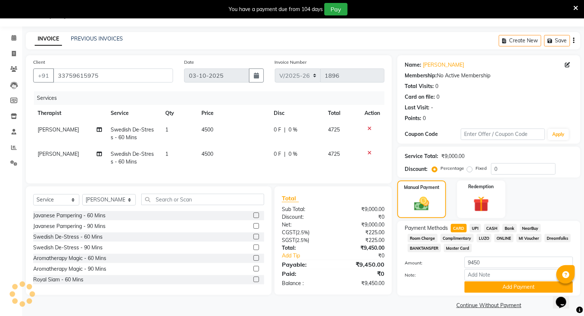
click at [425, 241] on span "Room Charge" at bounding box center [422, 238] width 30 height 8
click at [489, 273] on input "Note:" at bounding box center [518, 275] width 108 height 11
type input "#527"
click at [503, 285] on button "Add Payment" at bounding box center [518, 287] width 108 height 11
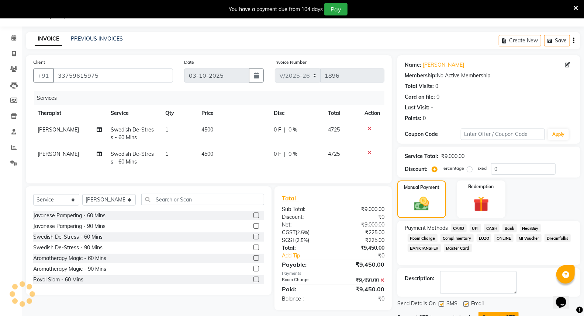
scroll to position [49, 0]
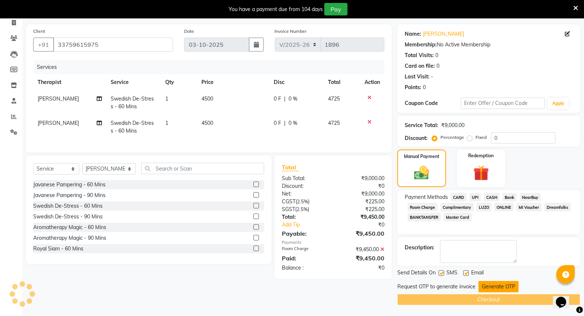
click at [484, 285] on button "Generate OTP" at bounding box center [498, 286] width 40 height 11
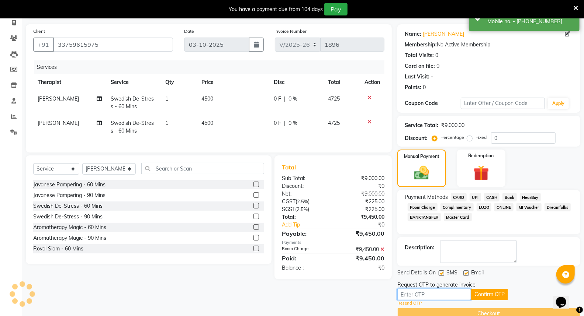
click at [434, 290] on input "text" at bounding box center [434, 294] width 74 height 11
type input "8547"
click at [478, 289] on button "Confirm OTP" at bounding box center [489, 294] width 37 height 11
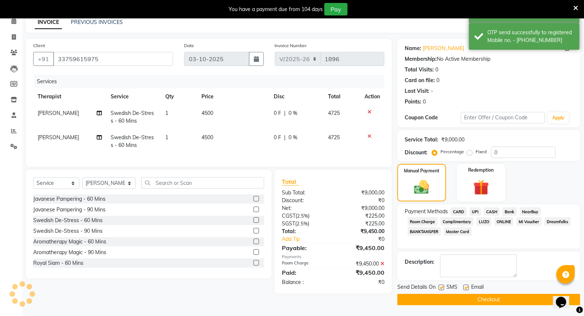
scroll to position [0, 0]
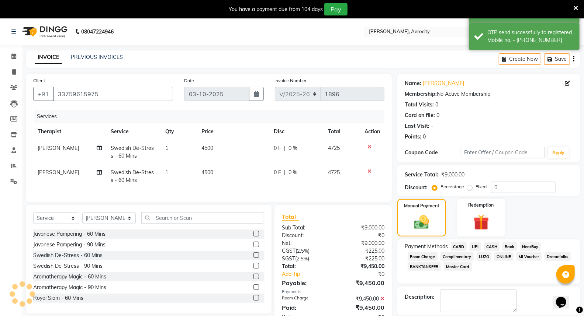
click at [576, 6] on icon at bounding box center [575, 8] width 5 height 7
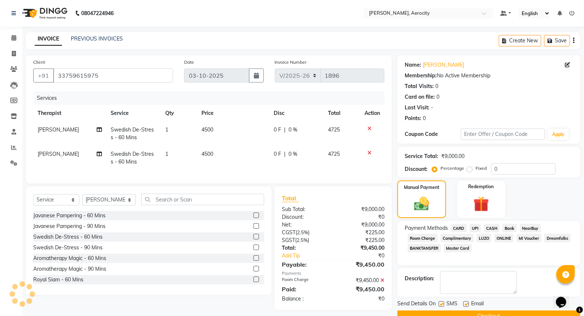
scroll to position [17, 0]
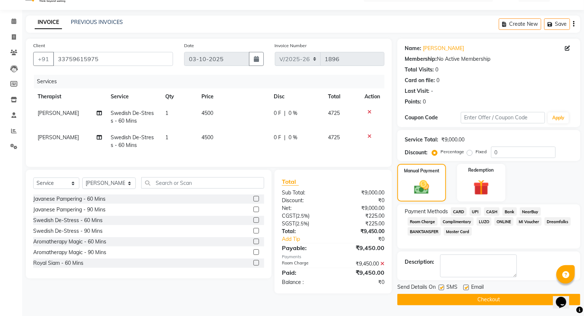
click at [469, 296] on button "Checkout" at bounding box center [488, 299] width 183 height 11
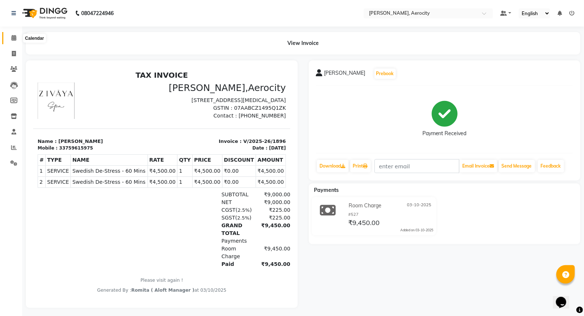
click at [11, 40] on icon at bounding box center [13, 38] width 5 height 6
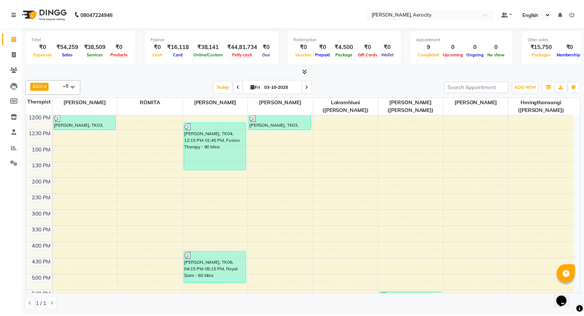
scroll to position [369, 0]
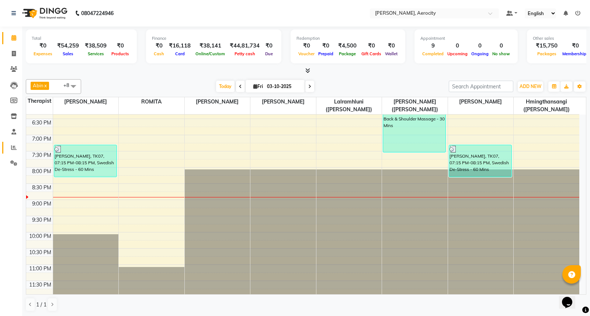
click at [8, 146] on span at bounding box center [13, 148] width 13 height 8
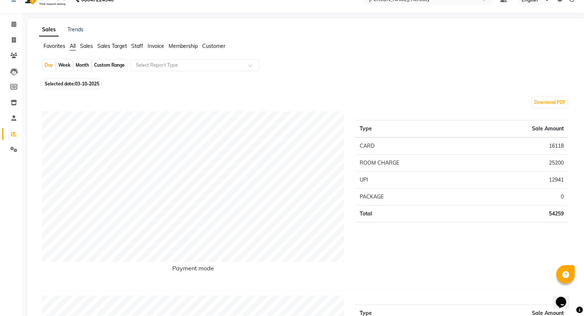
scroll to position [277, 0]
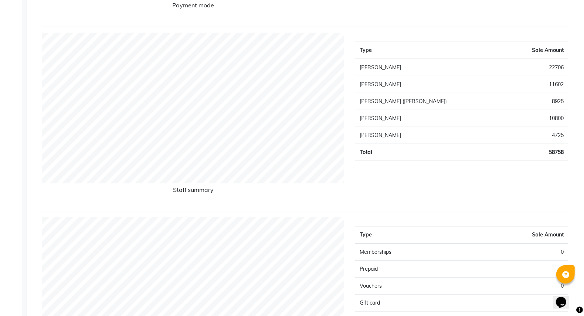
drag, startPoint x: 77, startPoint y: 146, endPoint x: 89, endPoint y: 195, distance: 50.6
click at [90, 195] on h6 "Staff summary" at bounding box center [193, 192] width 302 height 10
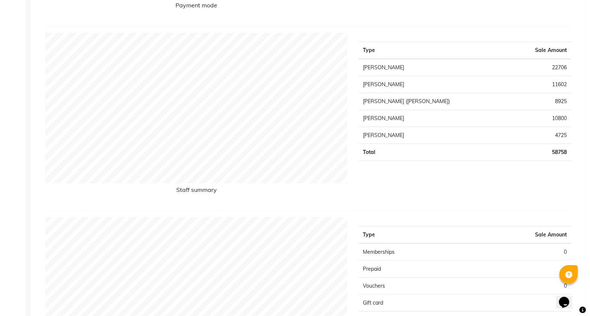
scroll to position [0, 0]
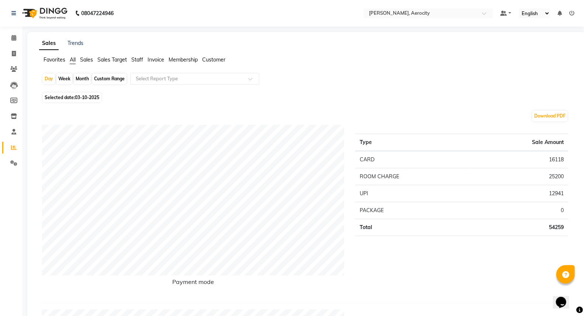
click at [142, 58] on span "Staff" at bounding box center [137, 59] width 12 height 7
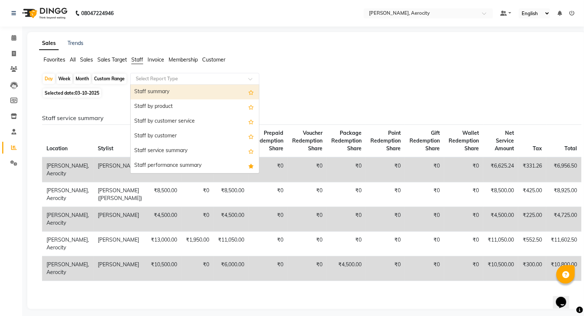
click at [161, 79] on input "text" at bounding box center [187, 78] width 106 height 7
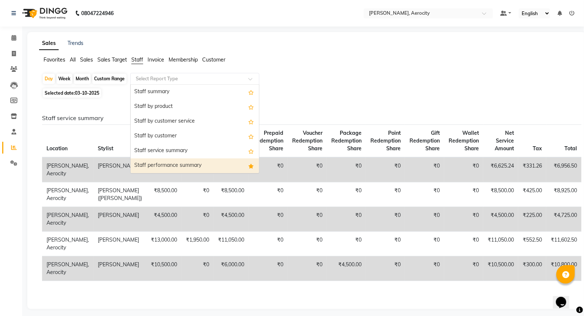
click at [160, 164] on div "Staff performance summary" at bounding box center [195, 166] width 128 height 15
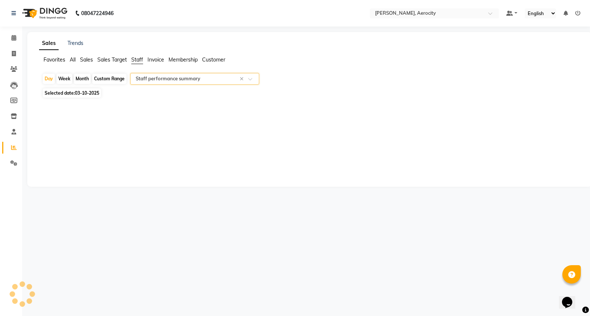
select select "full_report"
select select "csv"
